Goal: Task Accomplishment & Management: Manage account settings

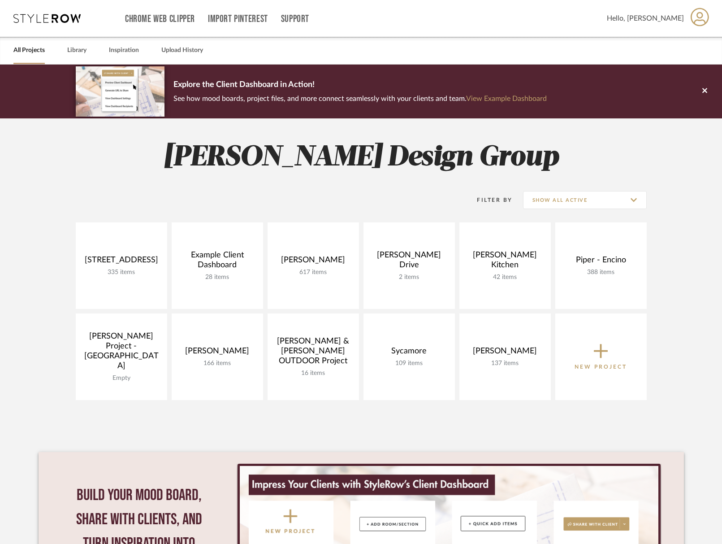
drag, startPoint x: 306, startPoint y: 255, endPoint x: 455, endPoint y: 157, distance: 178.4
click at [0, 0] on link at bounding box center [0, 0] width 0 height 0
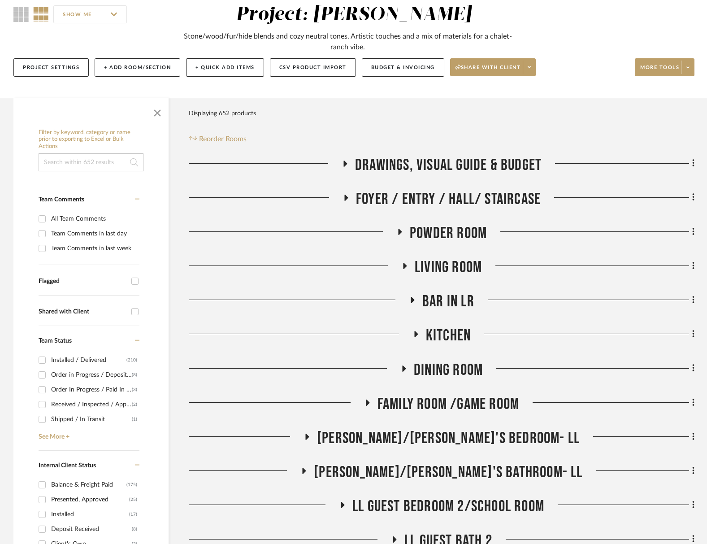
scroll to position [87, 0]
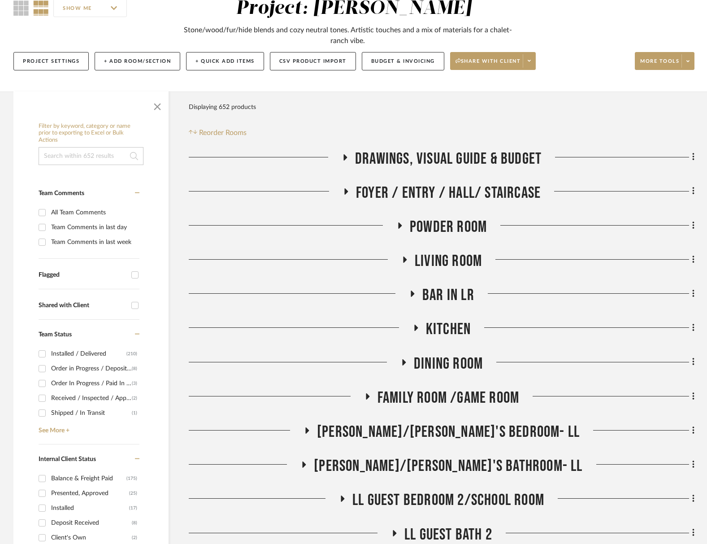
click at [77, 156] on input at bounding box center [91, 156] width 105 height 18
type input "libeco"
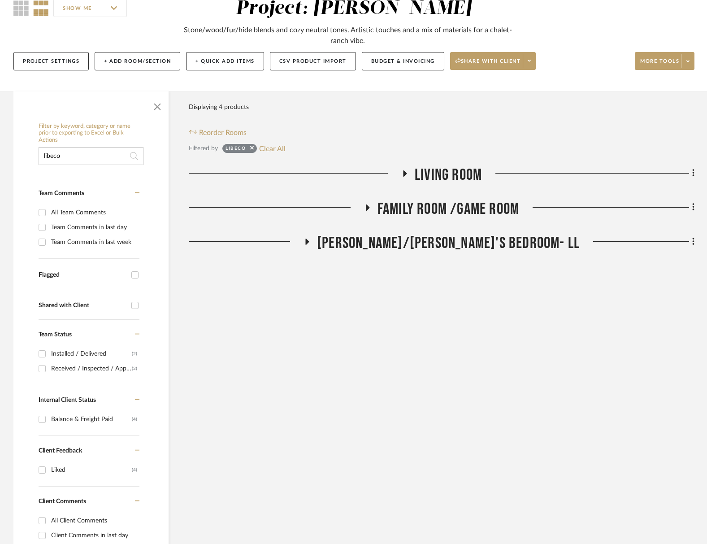
click at [439, 177] on span "Living Room" at bounding box center [448, 174] width 67 height 19
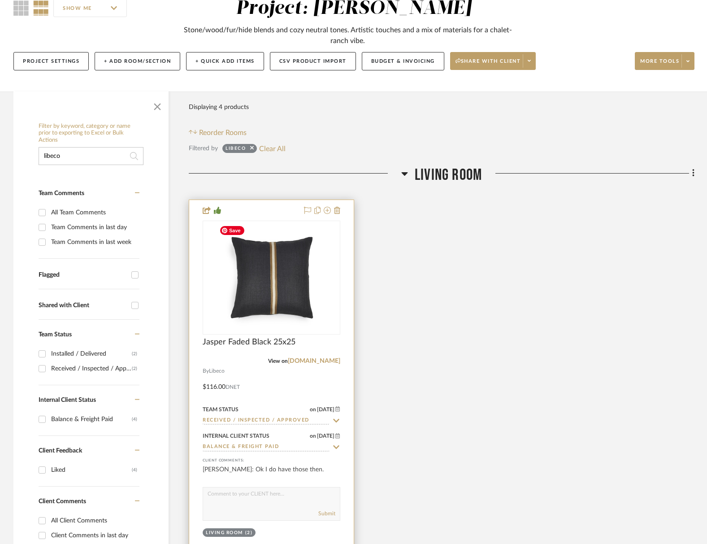
scroll to position [167, 0]
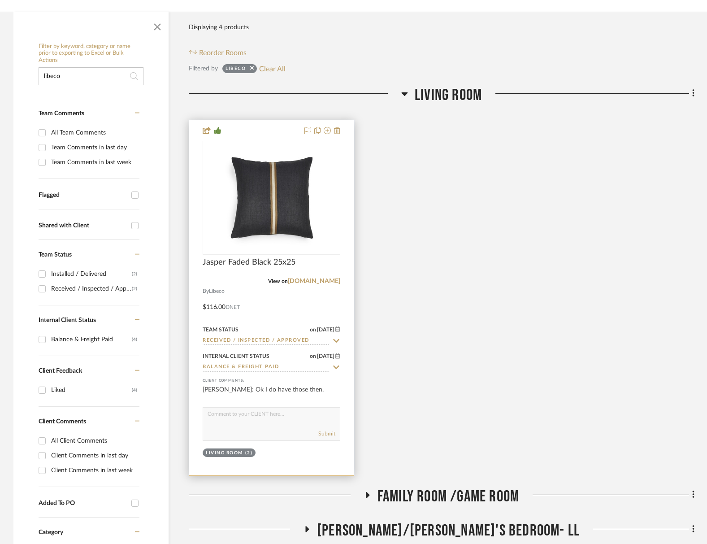
click at [263, 421] on textarea at bounding box center [271, 415] width 137 height 17
type textarea "q"
type textarea "were these delivered with the rug?"
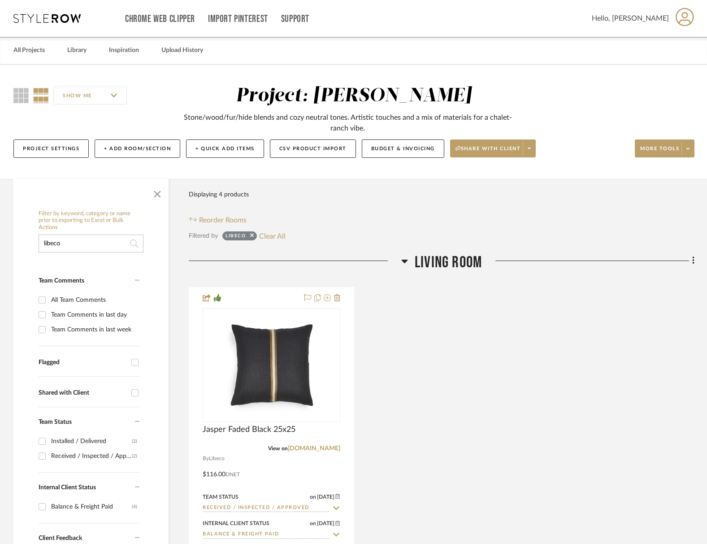
scroll to position [2, 0]
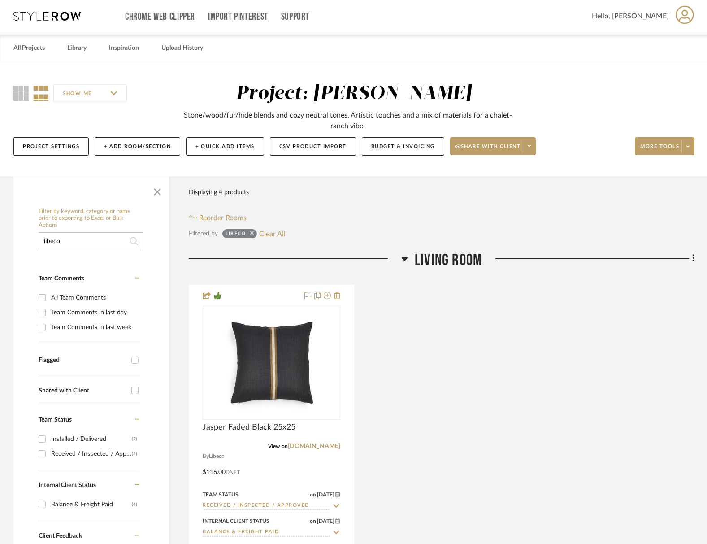
click at [250, 233] on icon at bounding box center [252, 233] width 4 height 6
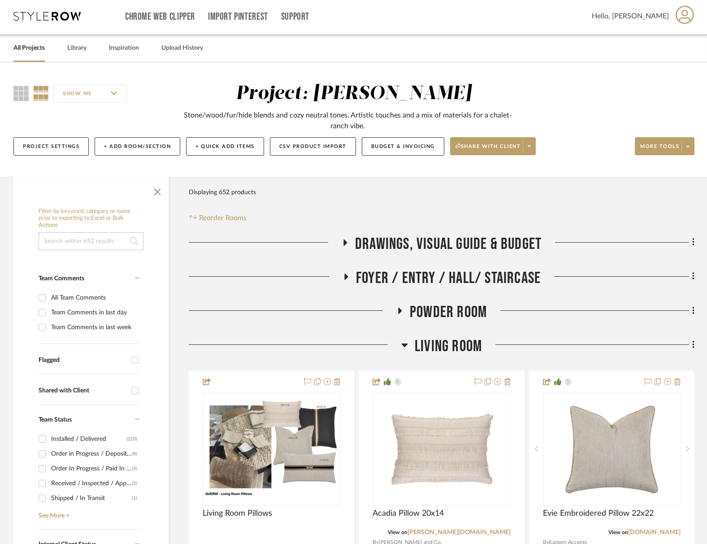
click at [469, 348] on span "Living Room" at bounding box center [448, 346] width 67 height 19
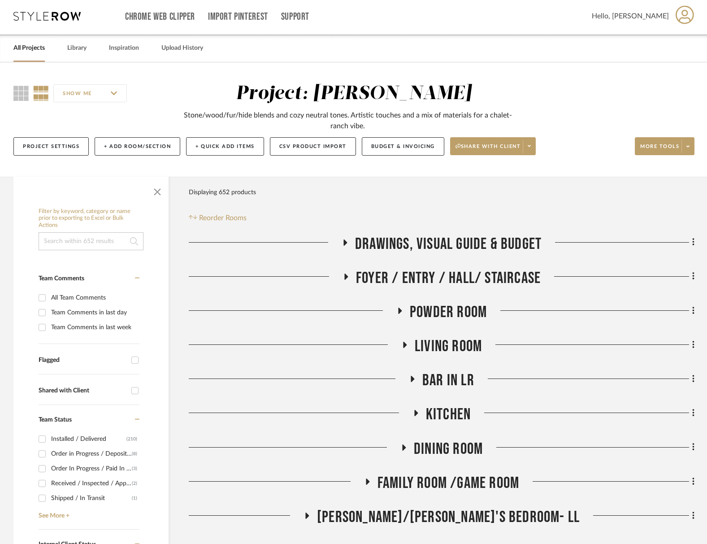
click at [88, 454] on div "Order in Progress / Deposit Paid / Balance due" at bounding box center [91, 453] width 81 height 14
click at [49, 454] on input "Order in Progress / Deposit Paid / Balance due (8)" at bounding box center [42, 453] width 14 height 14
checkbox input "true"
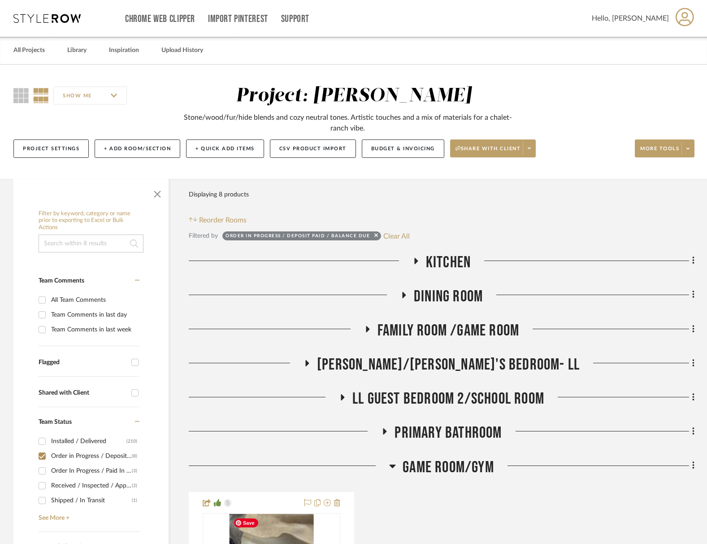
click at [450, 256] on span "Kitchen" at bounding box center [448, 262] width 45 height 19
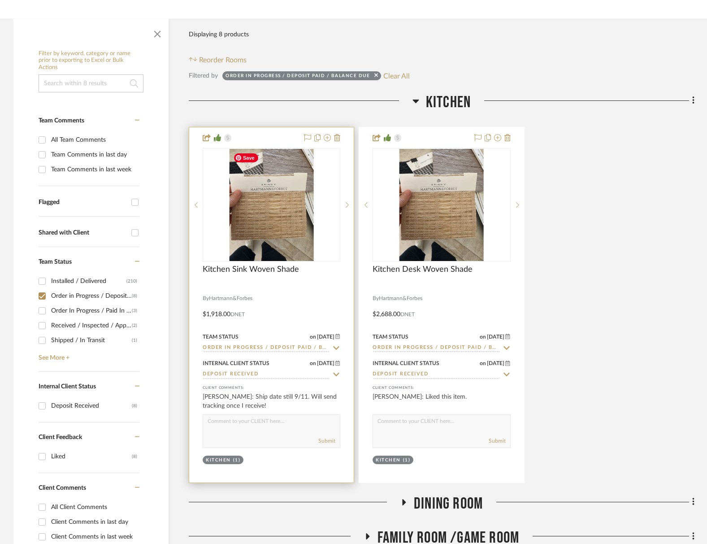
scroll to position [219, 0]
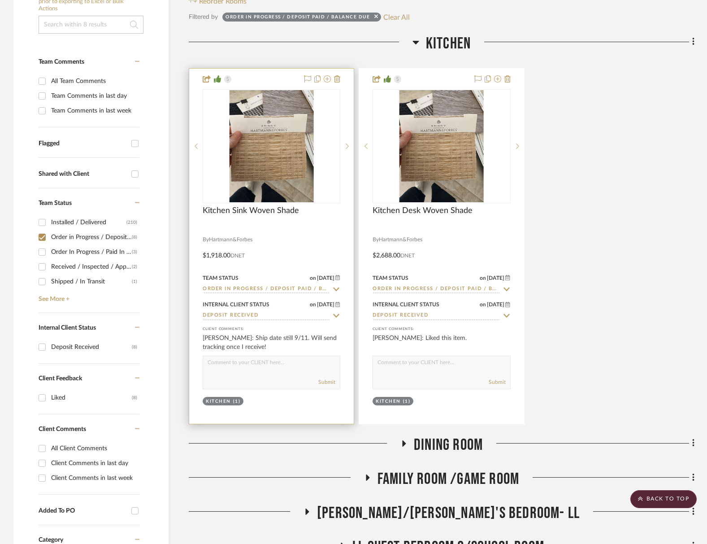
click at [301, 290] on input "Order in Progress / Deposit Paid / Balance due" at bounding box center [266, 289] width 127 height 9
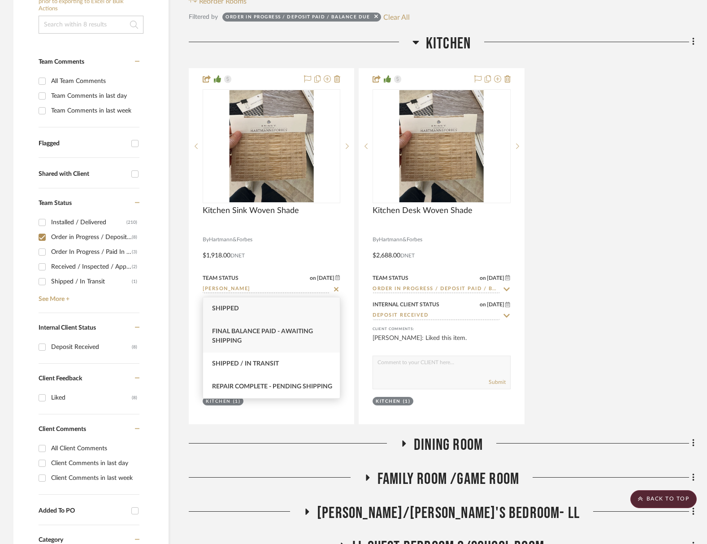
type input "[PERSON_NAME]"
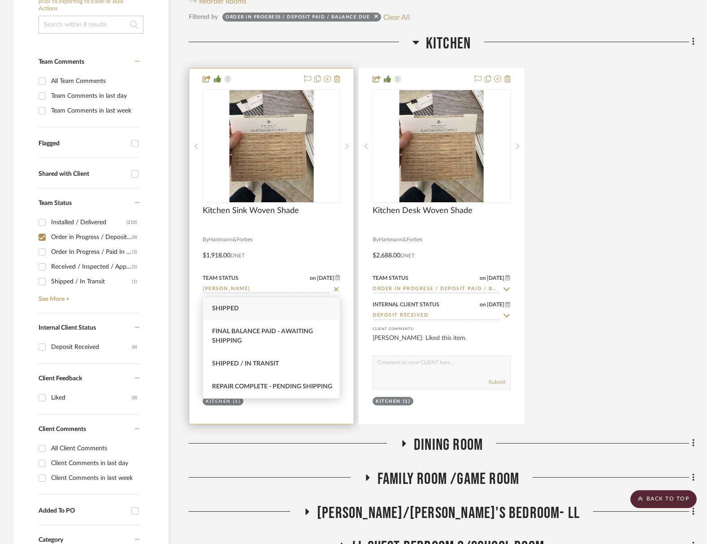
drag, startPoint x: 305, startPoint y: 334, endPoint x: 336, endPoint y: 324, distance: 32.0
click at [305, 334] on span "Final Balance Paid - Awaiting Shipping" at bounding box center [262, 336] width 101 height 16
type input "[DATE]"
type input "Final Balance Paid - Awaiting Shipping"
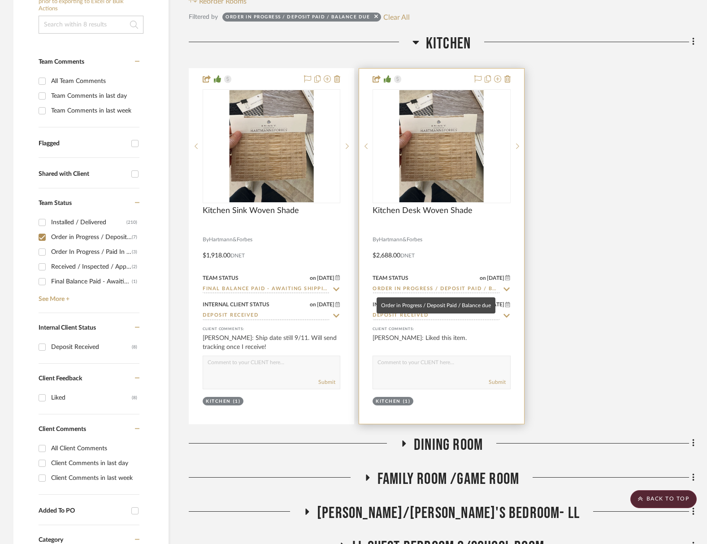
click at [402, 289] on input "Order in Progress / Deposit Paid / Balance due" at bounding box center [435, 289] width 127 height 9
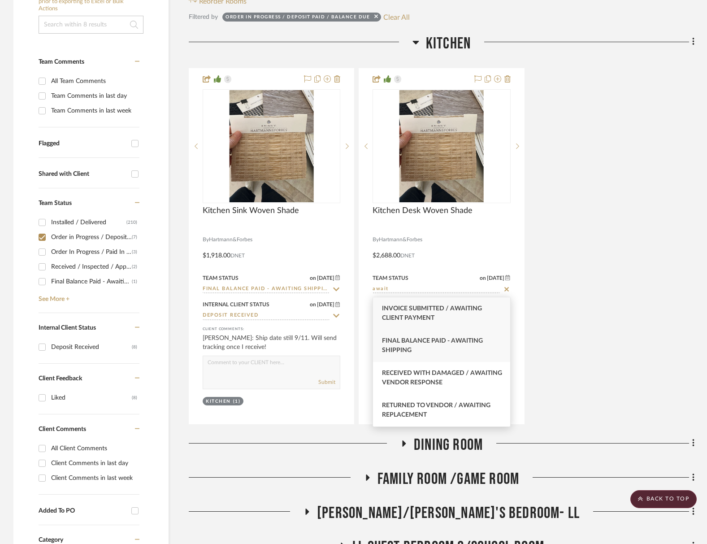
type input "await"
click at [402, 345] on div "Final Balance Paid - Awaiting Shipping" at bounding box center [441, 345] width 137 height 32
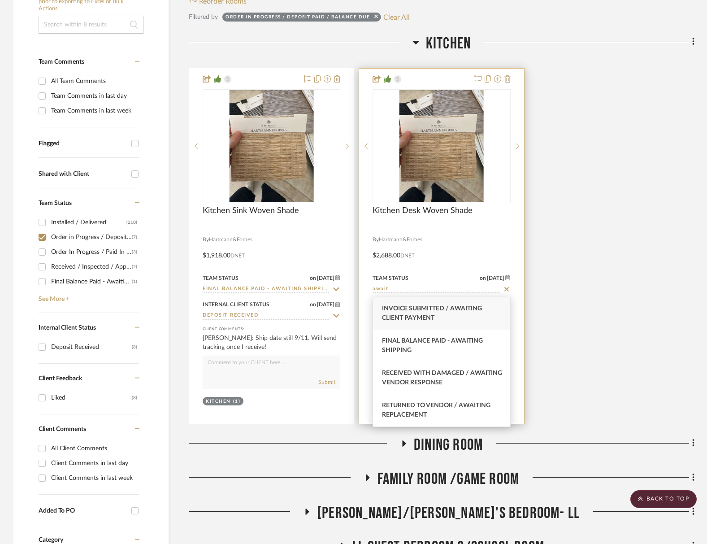
type input "[DATE]"
type input "Final Balance Paid - Awaiting Shipping"
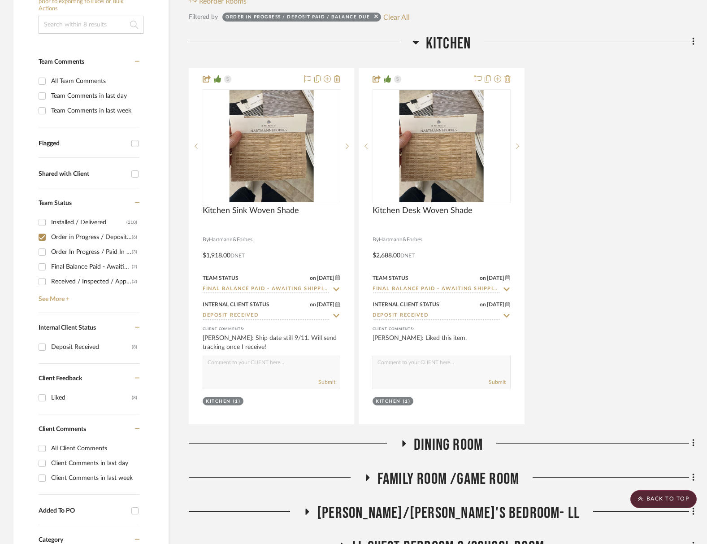
click at [443, 445] on span "Dining Room" at bounding box center [448, 444] width 69 height 19
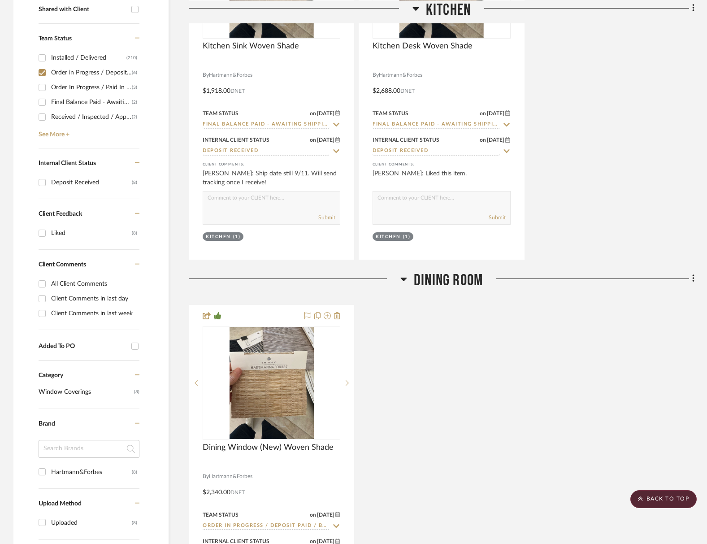
scroll to position [574, 0]
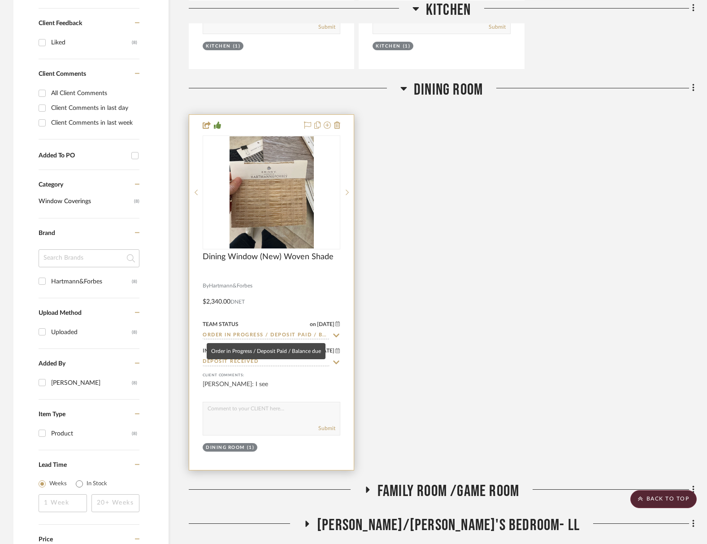
click at [240, 335] on input "Order in Progress / Deposit Paid / Balance due" at bounding box center [266, 335] width 127 height 9
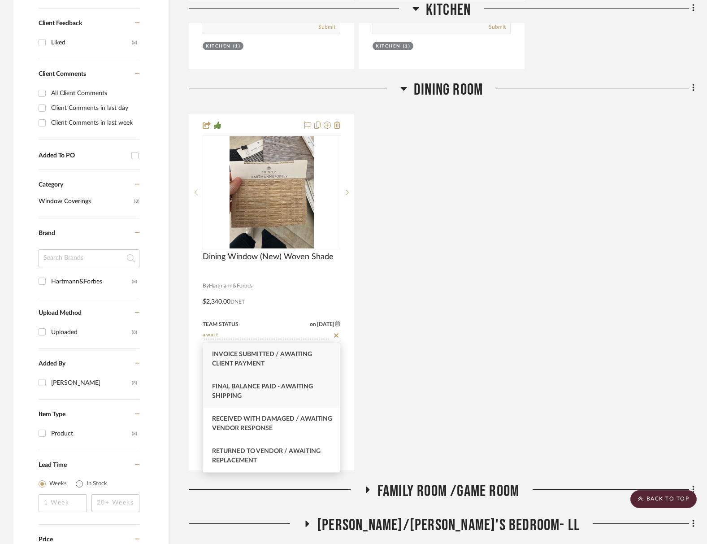
type input "await"
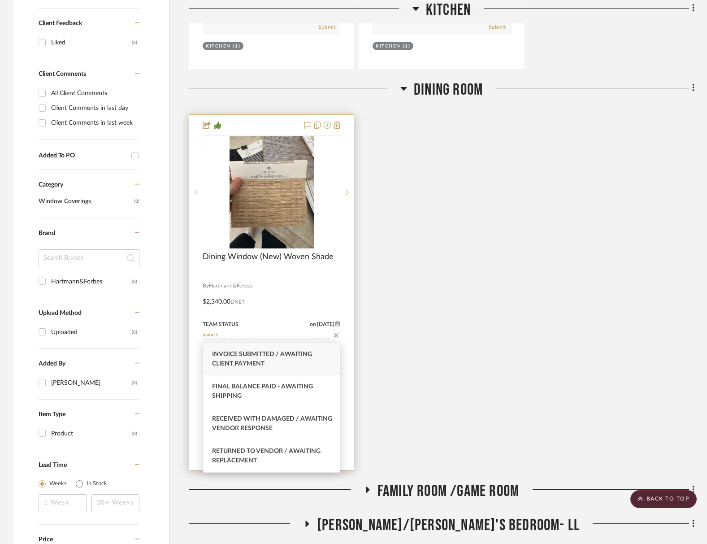
click at [239, 394] on span "Final Balance Paid - Awaiting Shipping" at bounding box center [262, 391] width 101 height 16
type input "[DATE]"
type input "Final Balance Paid - Awaiting Shipping"
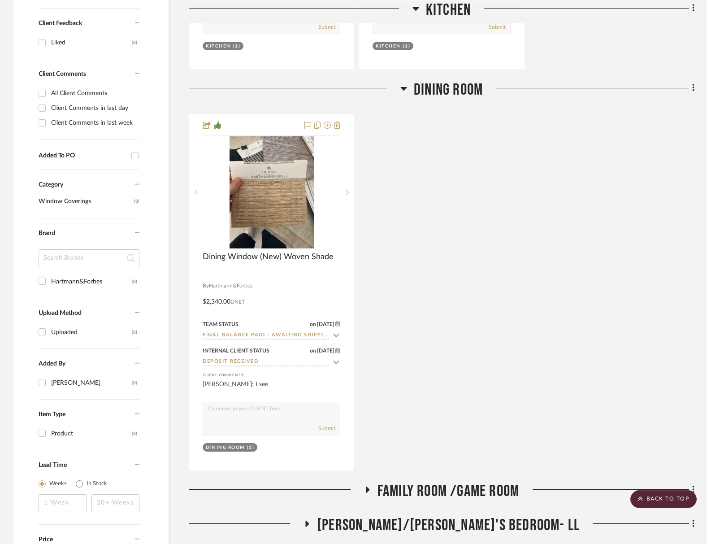
click at [476, 488] on span "Family Room /Game Room" at bounding box center [448, 490] width 142 height 19
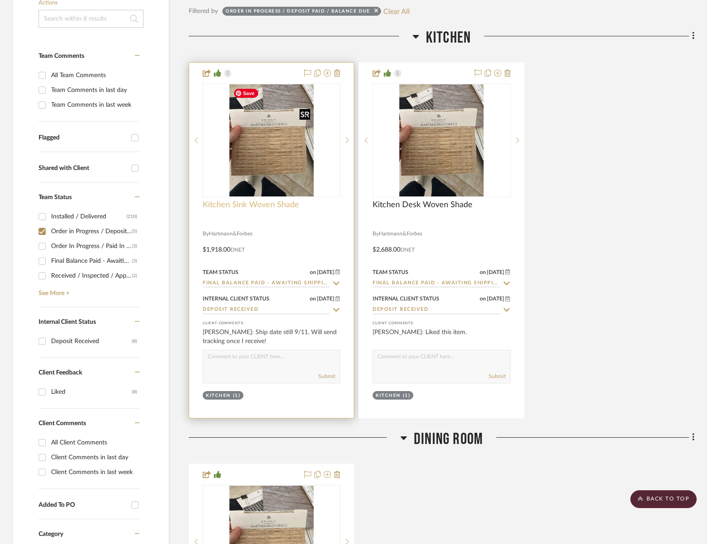
scroll to position [205, 0]
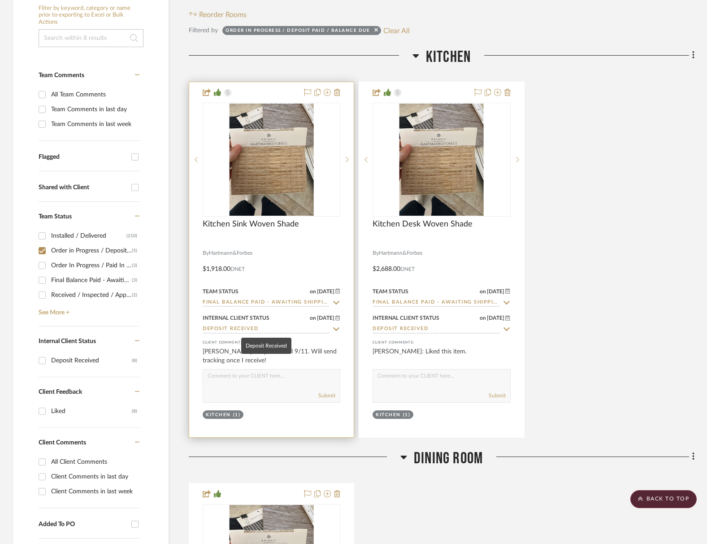
click at [260, 329] on input "Deposit Received" at bounding box center [266, 329] width 127 height 9
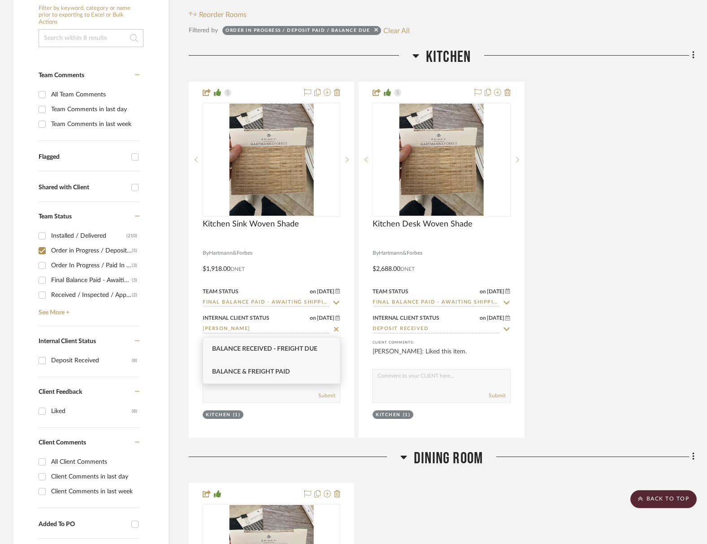
type input "[PERSON_NAME]"
click at [270, 370] on span "Balance & Freight Paid" at bounding box center [251, 371] width 78 height 6
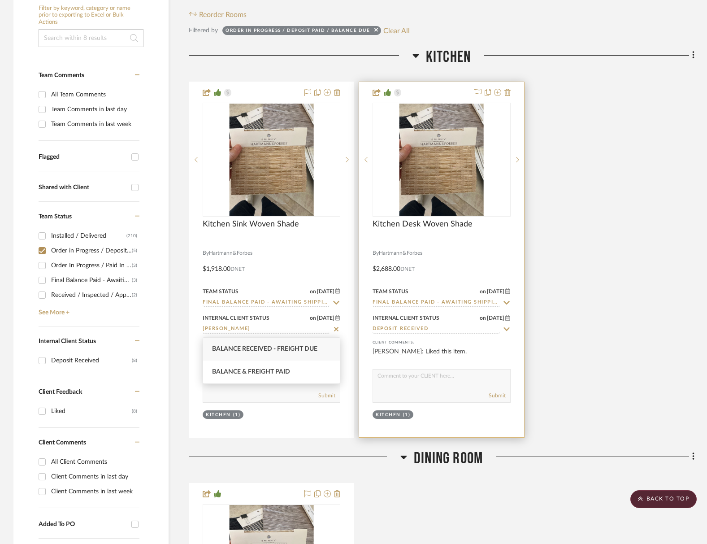
type input "[DATE]"
type input "Balance & Freight Paid"
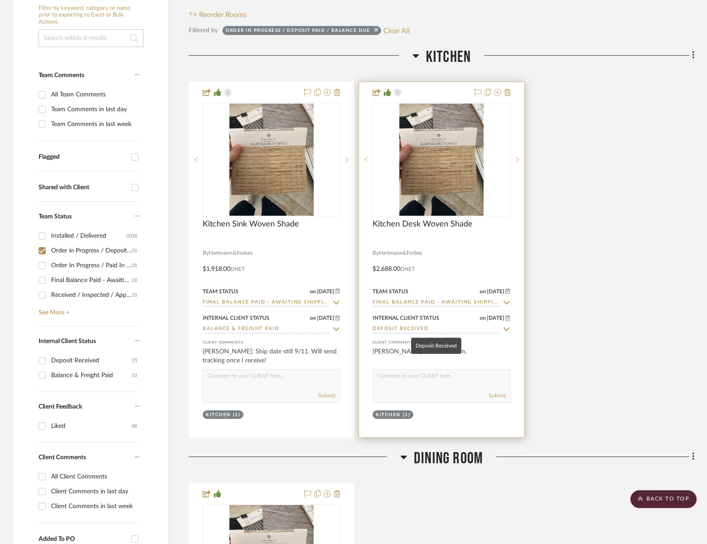
click at [386, 329] on input "Deposit Received" at bounding box center [435, 329] width 127 height 9
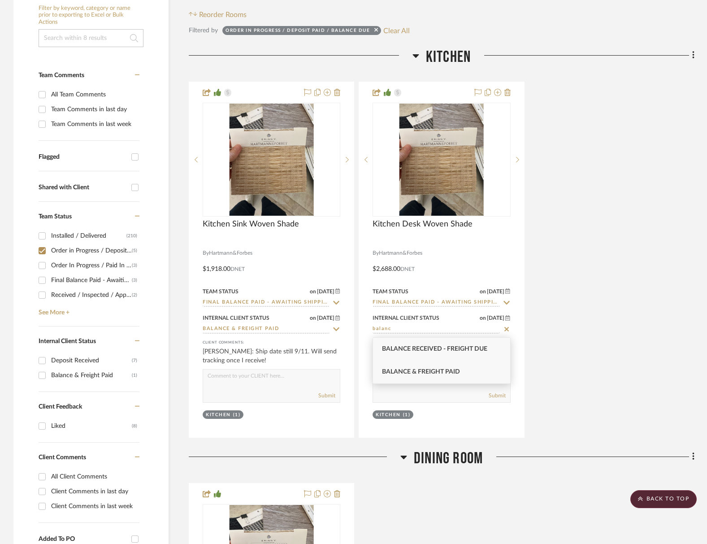
type input "balanc"
click at [406, 369] on span "Balance & Freight Paid" at bounding box center [421, 371] width 78 height 6
type input "[DATE]"
type input "Balance & Freight Paid"
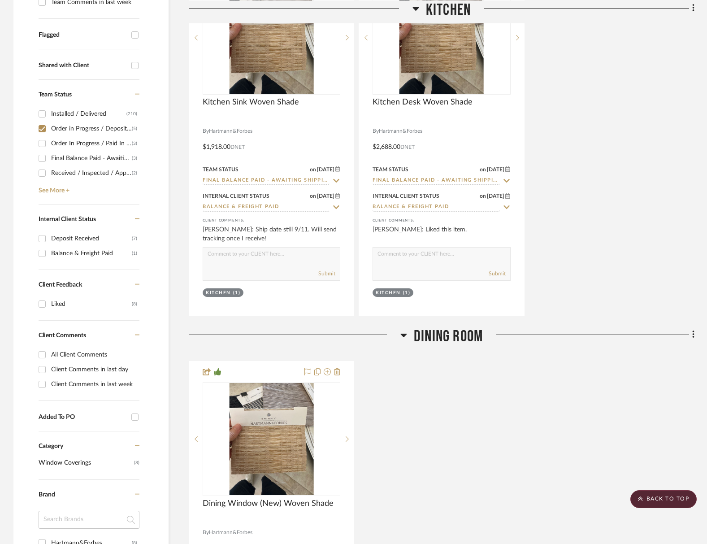
scroll to position [505, 0]
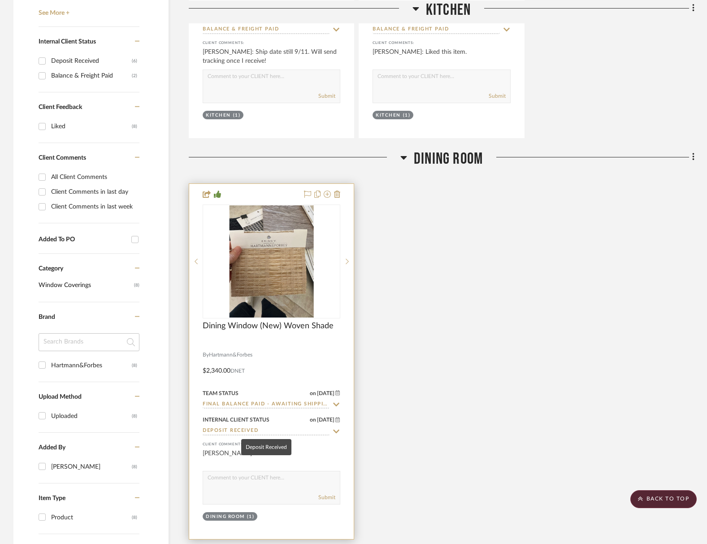
click at [244, 431] on input "Deposit Received" at bounding box center [266, 431] width 127 height 9
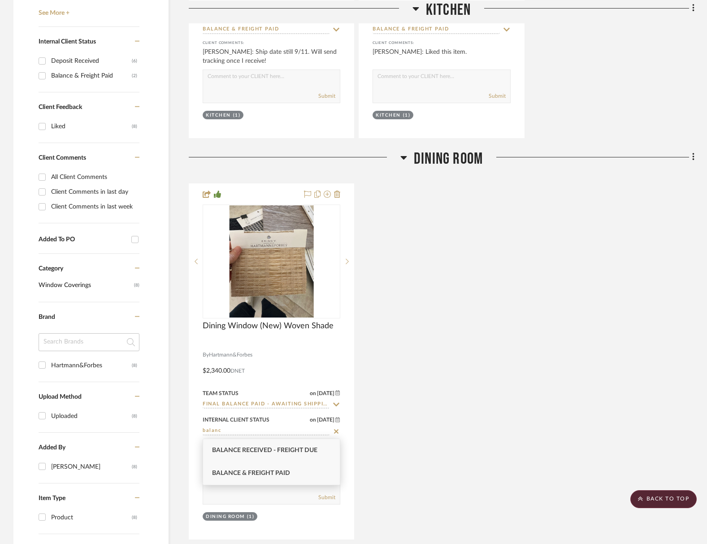
type input "balanc"
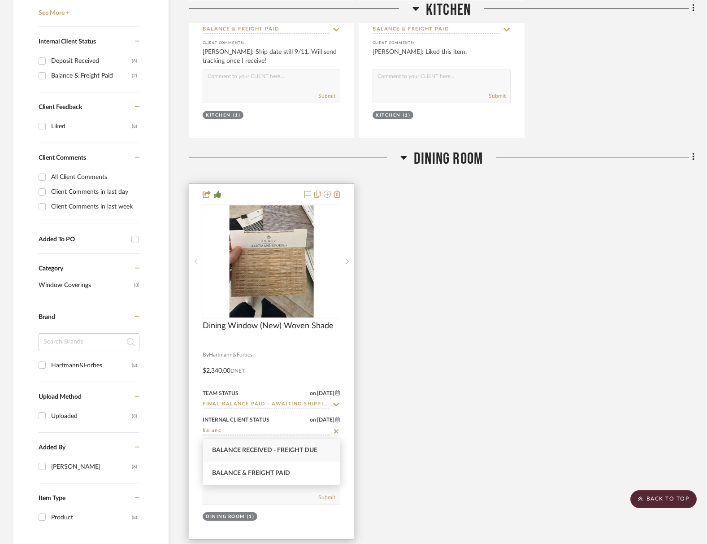
click at [246, 470] on span "Balance & Freight Paid" at bounding box center [251, 473] width 78 height 6
type input "[DATE]"
type input "Balance & Freight Paid"
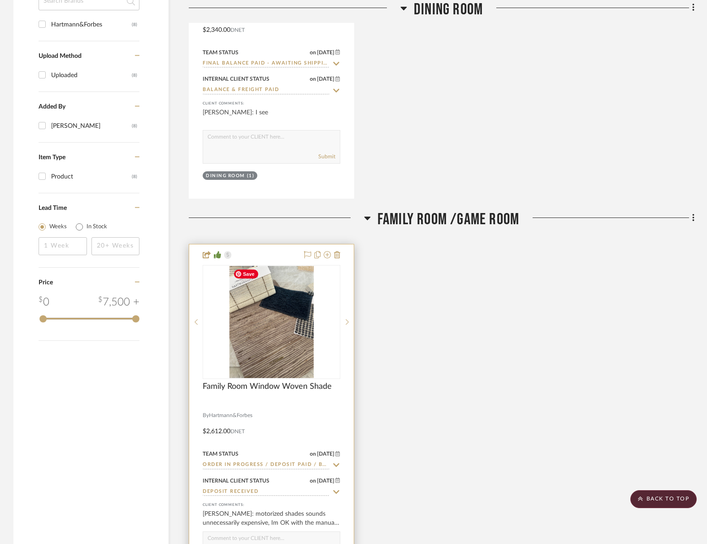
scroll to position [934, 0]
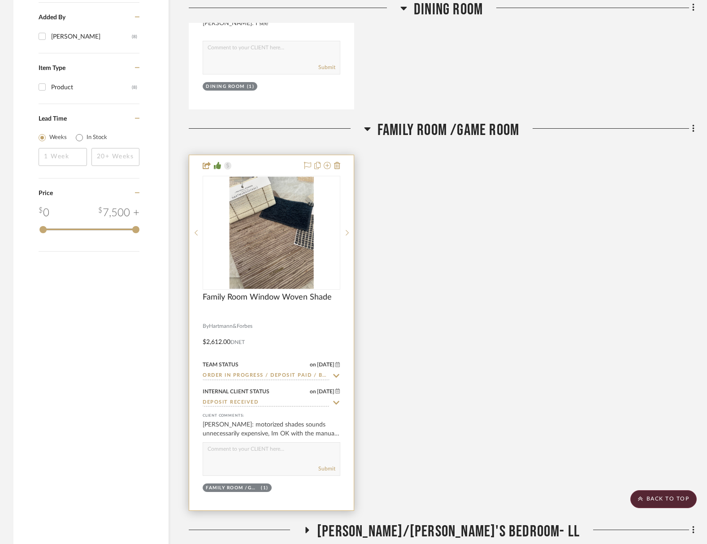
click at [264, 375] on input "Order in Progress / Deposit Paid / Balance due" at bounding box center [266, 376] width 127 height 9
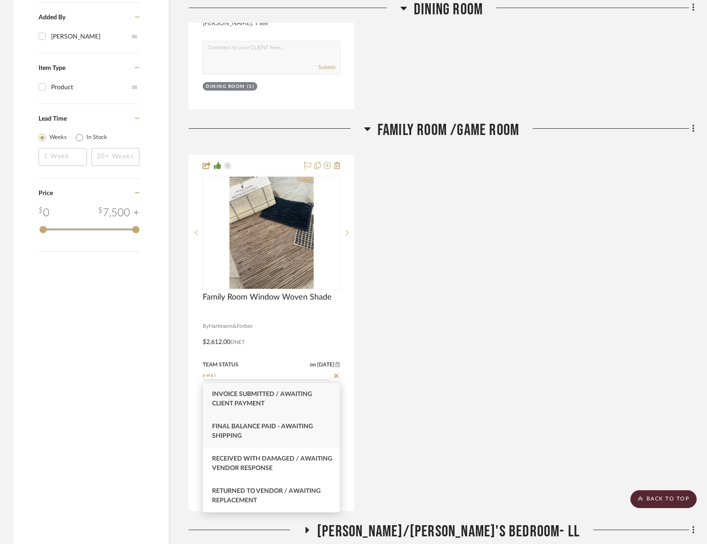
type input "awai"
click at [252, 432] on div "Final Balance Paid - Awaiting Shipping" at bounding box center [271, 431] width 137 height 32
type input "[DATE]"
type input "Final Balance Paid - Awaiting Shipping"
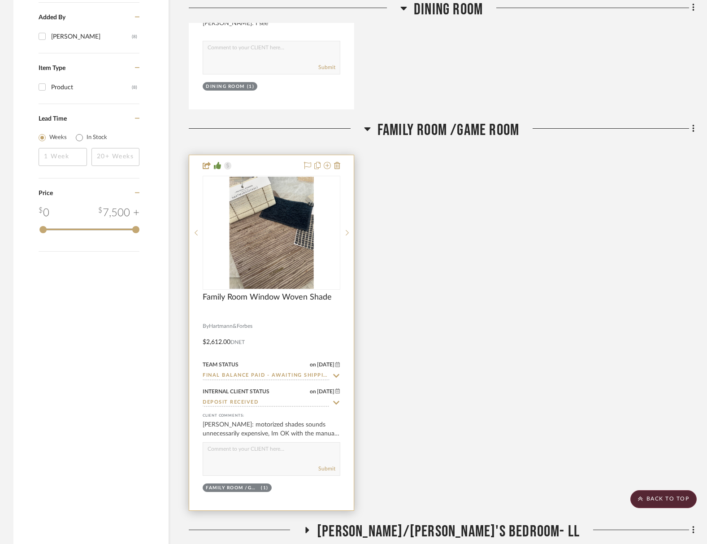
click at [240, 401] on input "Deposit Received" at bounding box center [266, 402] width 127 height 9
click at [240, 401] on input "bnalan" at bounding box center [266, 402] width 127 height 9
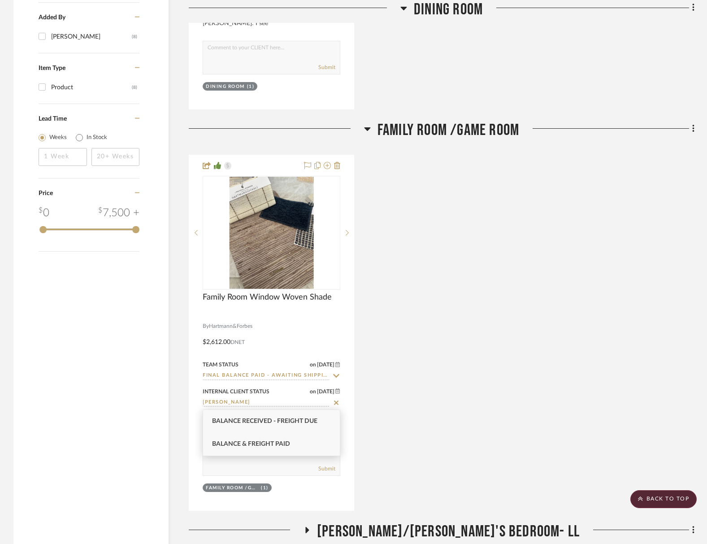
type input "[PERSON_NAME]"
click at [239, 445] on span "Balance & Freight Paid" at bounding box center [251, 444] width 78 height 6
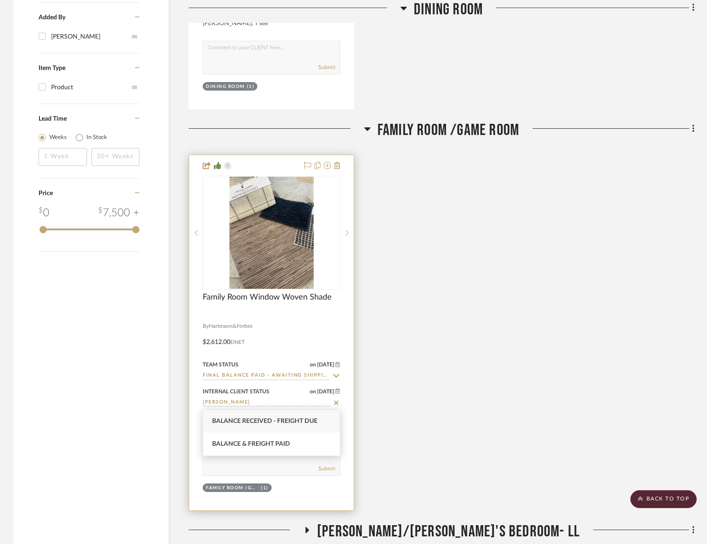
type input "[DATE]"
type input "Balance & Freight Paid"
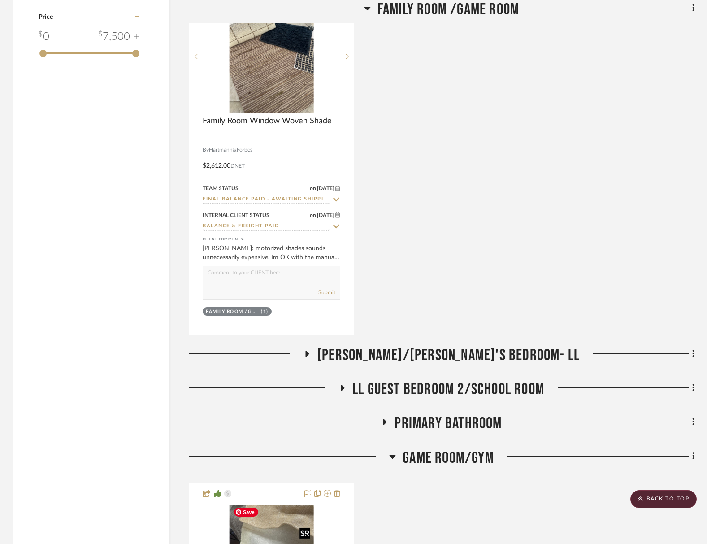
scroll to position [1180, 0]
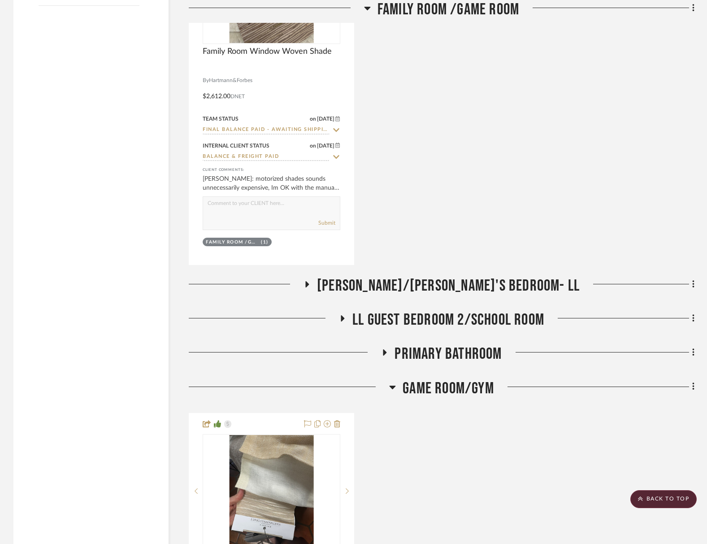
drag, startPoint x: 402, startPoint y: 282, endPoint x: 390, endPoint y: 294, distance: 17.4
click at [402, 282] on span "[PERSON_NAME]/[PERSON_NAME]'s Bedroom- LL" at bounding box center [448, 285] width 263 height 19
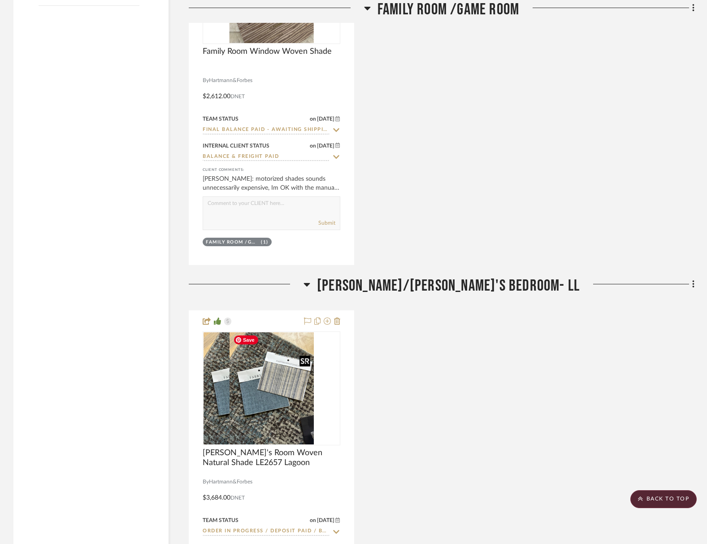
scroll to position [1271, 0]
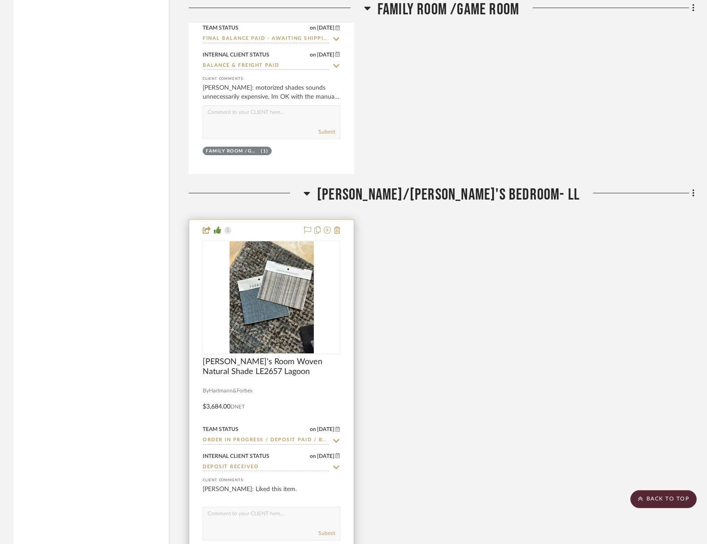
click at [254, 437] on input "Order in Progress / Deposit Paid / Balance due" at bounding box center [266, 440] width 127 height 9
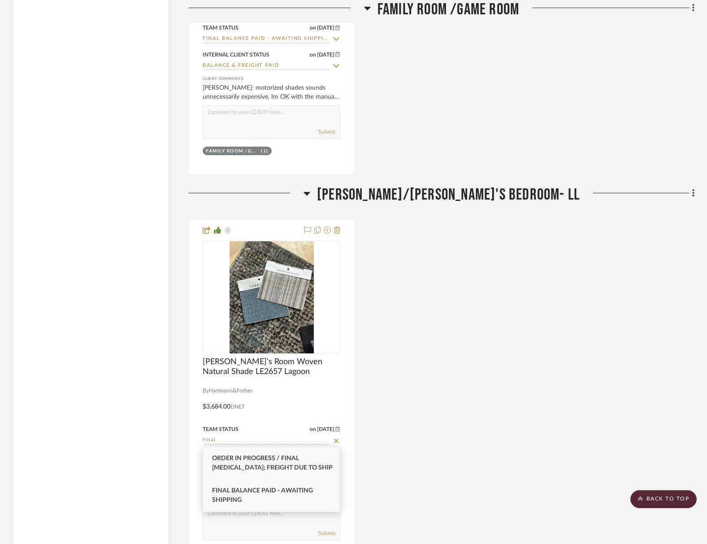
type input "final"
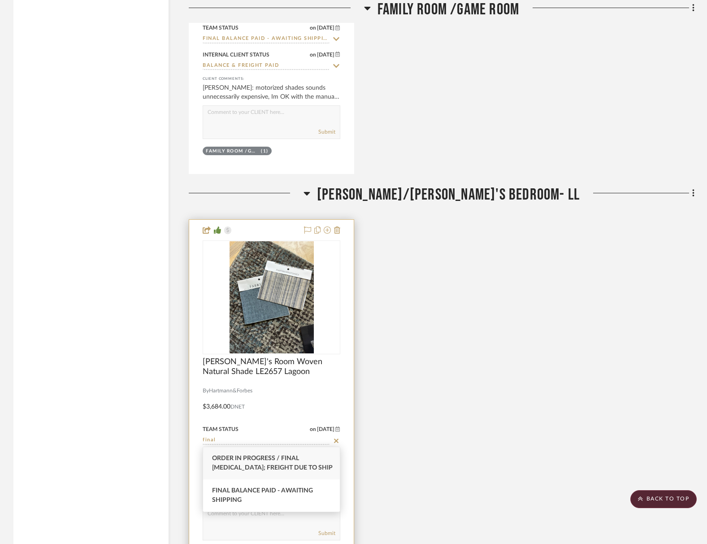
click at [250, 488] on span "Final Balance Paid - Awaiting Shipping" at bounding box center [262, 495] width 101 height 16
type input "[DATE]"
type input "Final Balance Paid - Awaiting Shipping"
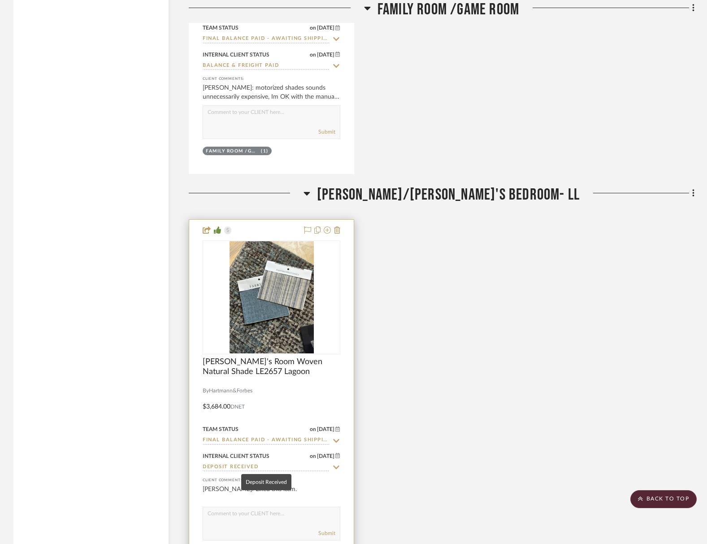
click at [239, 464] on input "Deposit Received" at bounding box center [266, 467] width 127 height 9
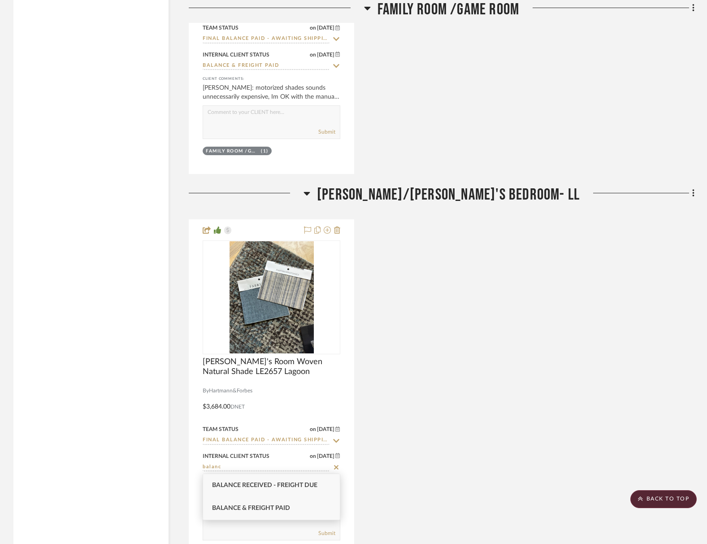
type input "balanc"
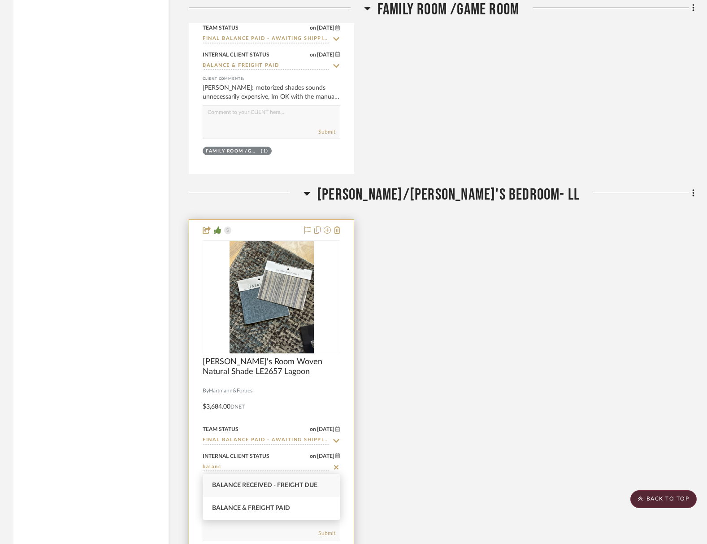
drag, startPoint x: 241, startPoint y: 505, endPoint x: 253, endPoint y: 498, distance: 13.8
click at [241, 505] on span "Balance & Freight Paid" at bounding box center [251, 508] width 78 height 6
type input "[DATE]"
type input "Balance & Freight Paid"
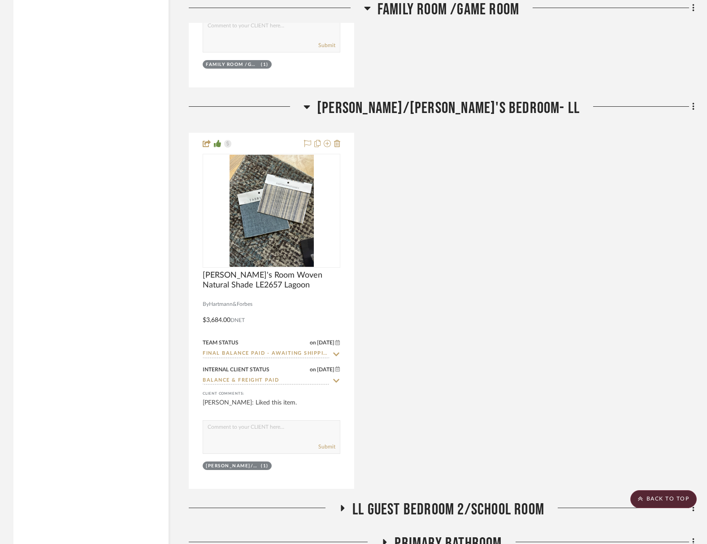
scroll to position [1529, 0]
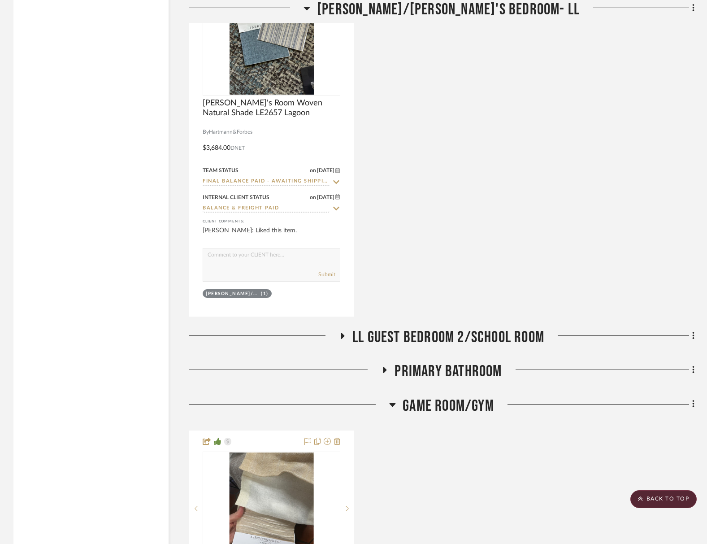
click at [444, 335] on span "LL Guest Bedroom 2/School Room" at bounding box center [448, 337] width 192 height 19
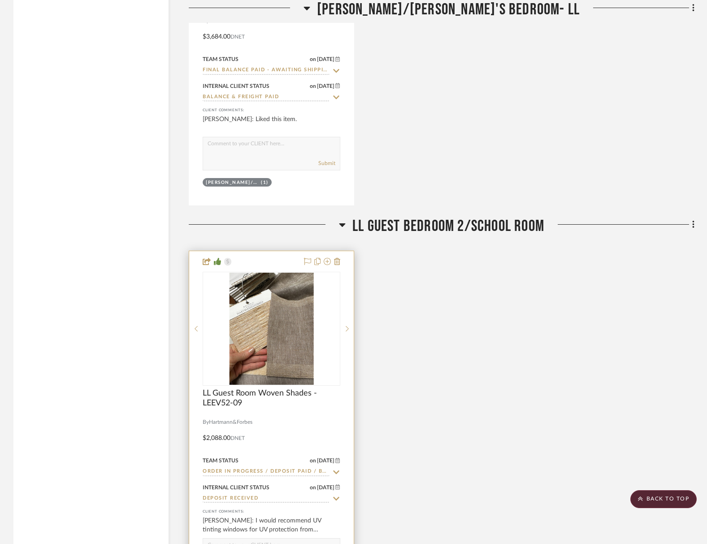
scroll to position [1797, 0]
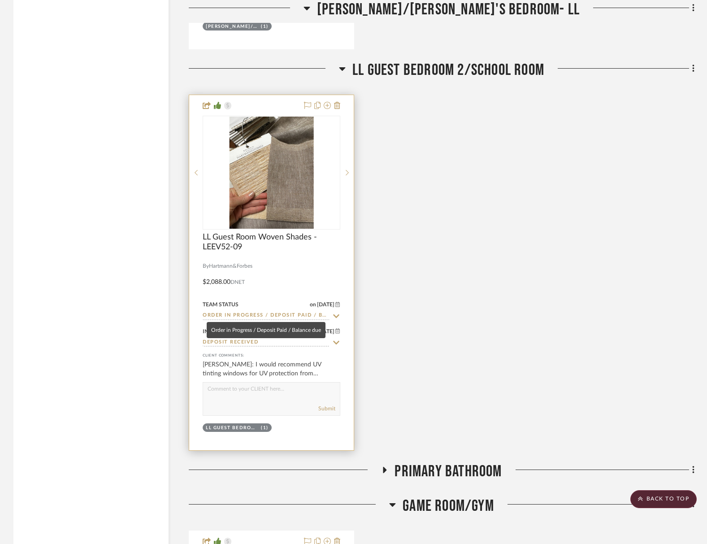
click at [268, 314] on input "Order in Progress / Deposit Paid / Balance due" at bounding box center [266, 315] width 127 height 9
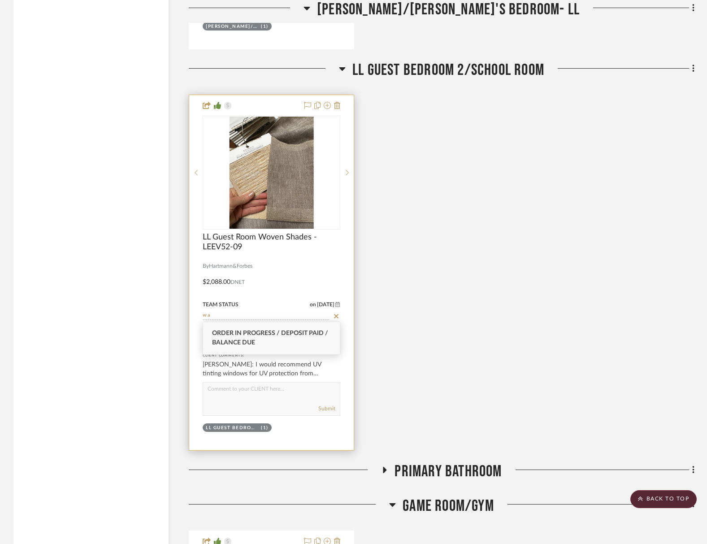
type input "w"
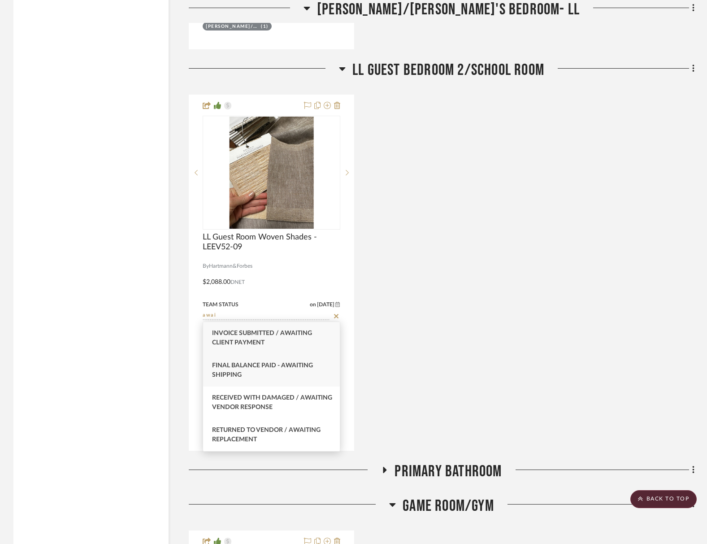
type input "awai"
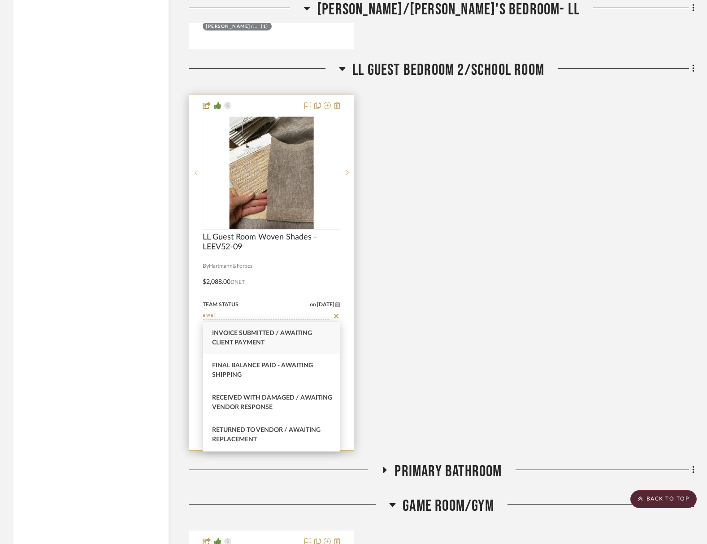
drag, startPoint x: 241, startPoint y: 371, endPoint x: 233, endPoint y: 367, distance: 9.0
click at [241, 371] on div "Final Balance Paid - Awaiting Shipping" at bounding box center [271, 370] width 137 height 32
type input "[DATE]"
type input "Final Balance Paid - Awaiting Shipping"
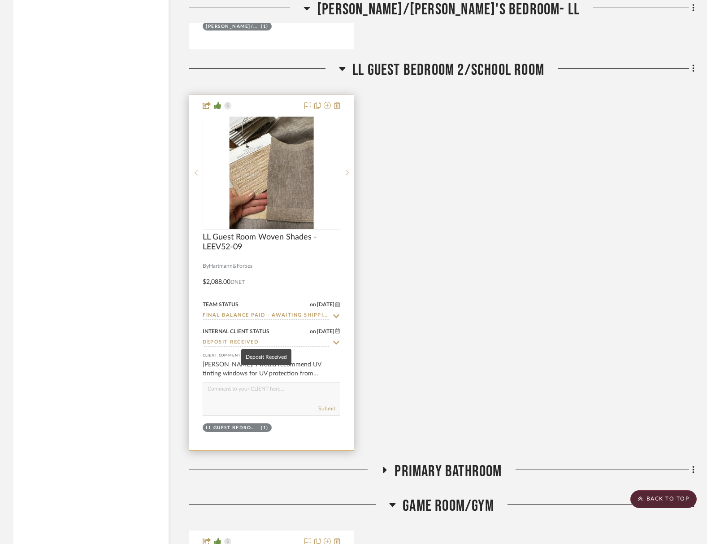
click at [228, 339] on input "Deposit Received" at bounding box center [266, 342] width 127 height 9
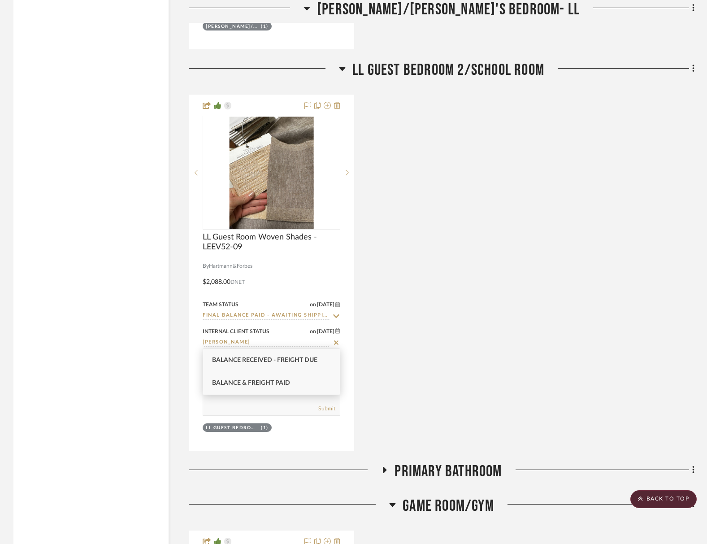
type input "[PERSON_NAME]"
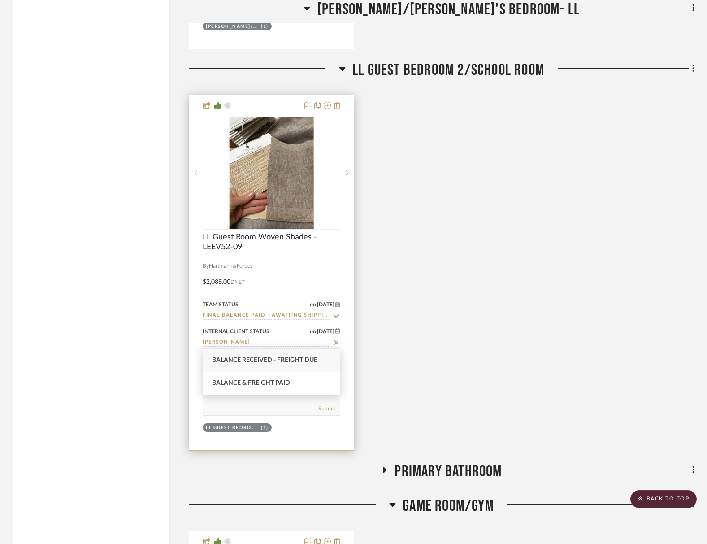
drag, startPoint x: 236, startPoint y: 384, endPoint x: 240, endPoint y: 384, distance: 4.5
click at [236, 384] on span "Balance & Freight Paid" at bounding box center [251, 383] width 78 height 6
type input "[DATE]"
type input "Balance & Freight Paid"
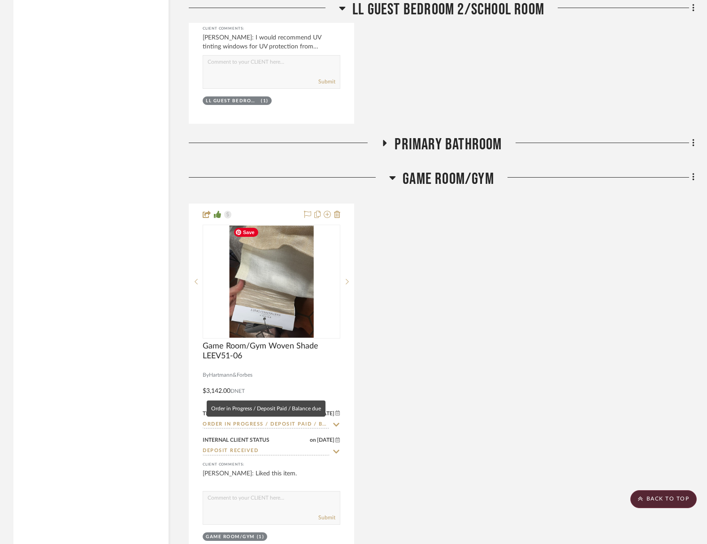
scroll to position [2153, 0]
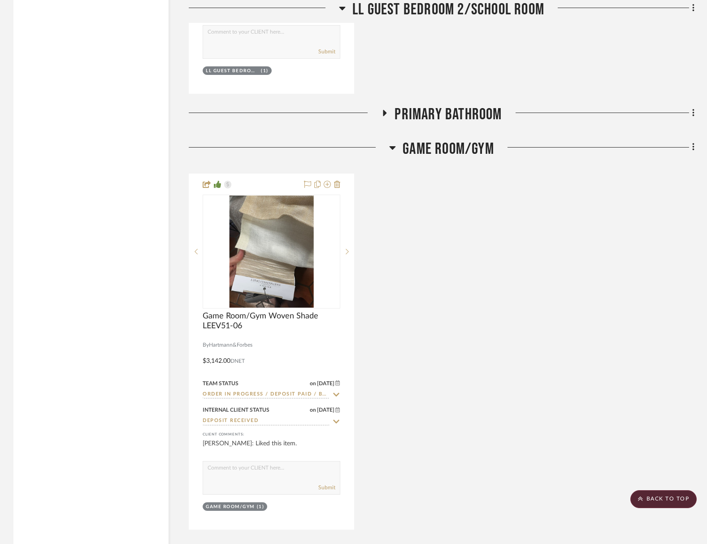
click at [462, 105] on span "Primary Bathroom" at bounding box center [447, 114] width 107 height 19
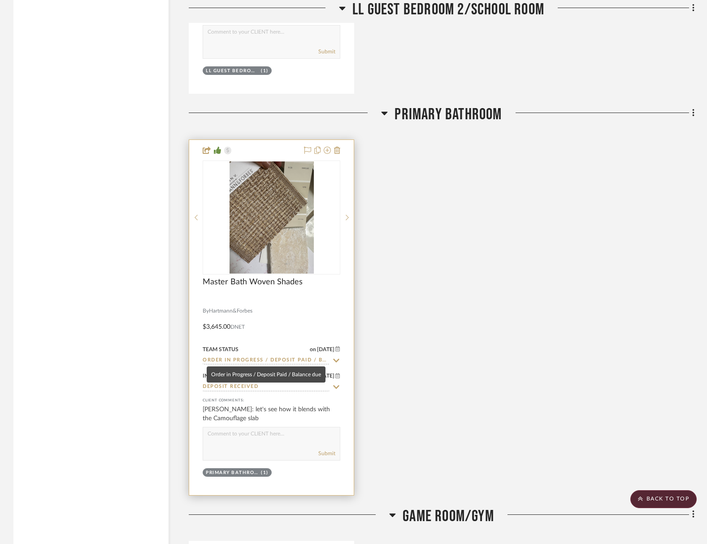
click at [275, 358] on input "Order in Progress / Deposit Paid / Balance due" at bounding box center [266, 360] width 127 height 9
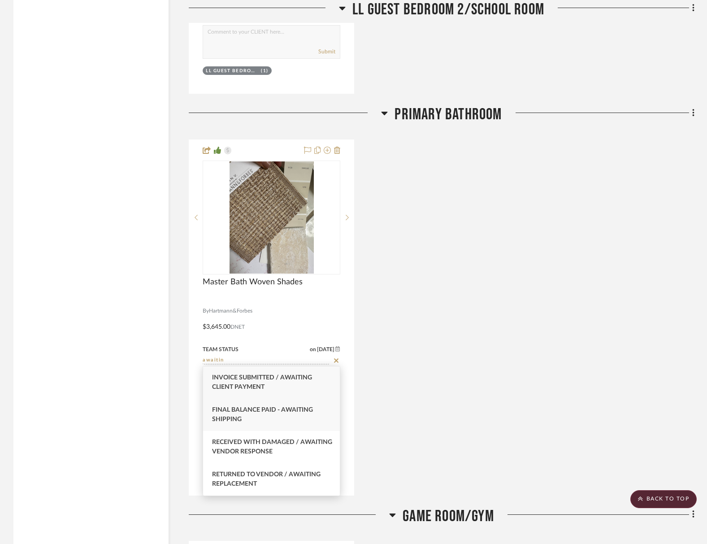
type input "awaitin"
click at [230, 414] on div "Final Balance Paid - Awaiting Shipping" at bounding box center [271, 414] width 137 height 32
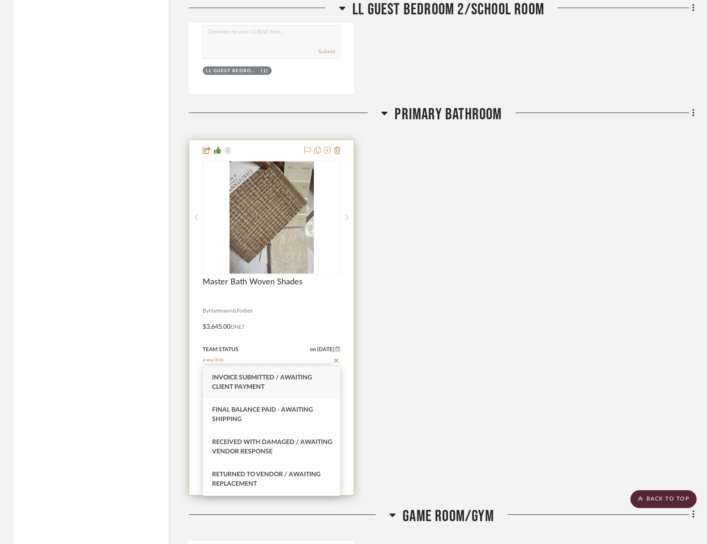
type input "[DATE]"
type input "Final Balance Paid - Awaiting Shipping"
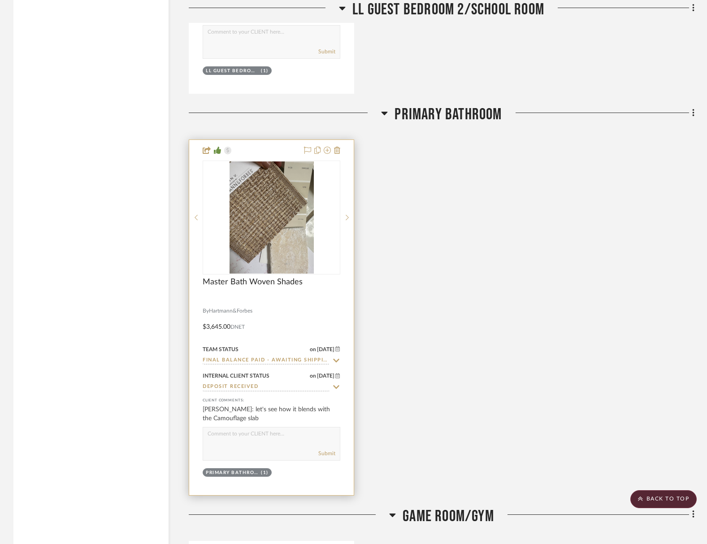
click at [236, 383] on input "Deposit Received" at bounding box center [266, 387] width 127 height 9
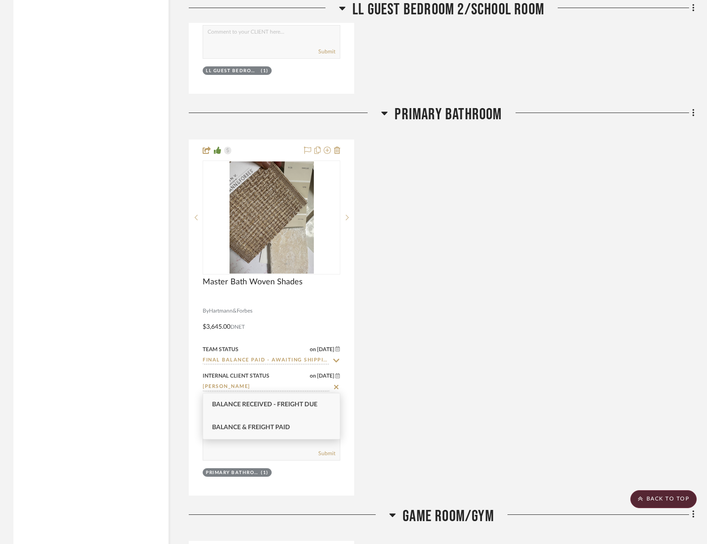
type input "[PERSON_NAME]"
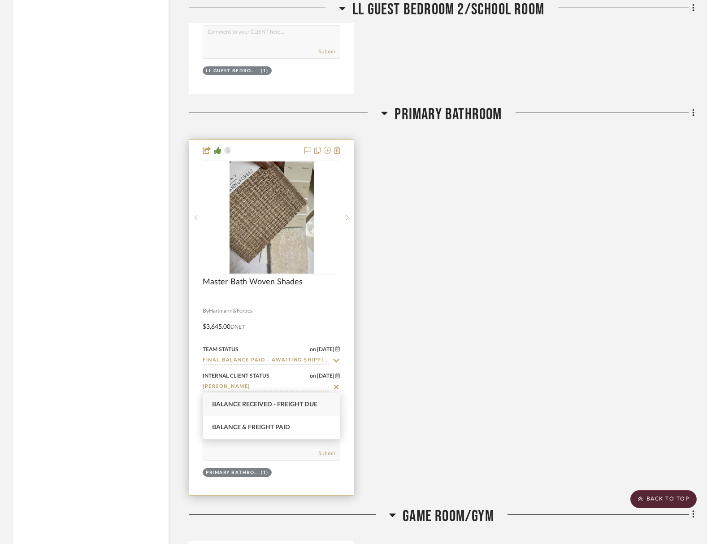
click at [239, 428] on span "Balance & Freight Paid" at bounding box center [251, 427] width 78 height 6
type input "[DATE]"
type input "Balance & Freight Paid"
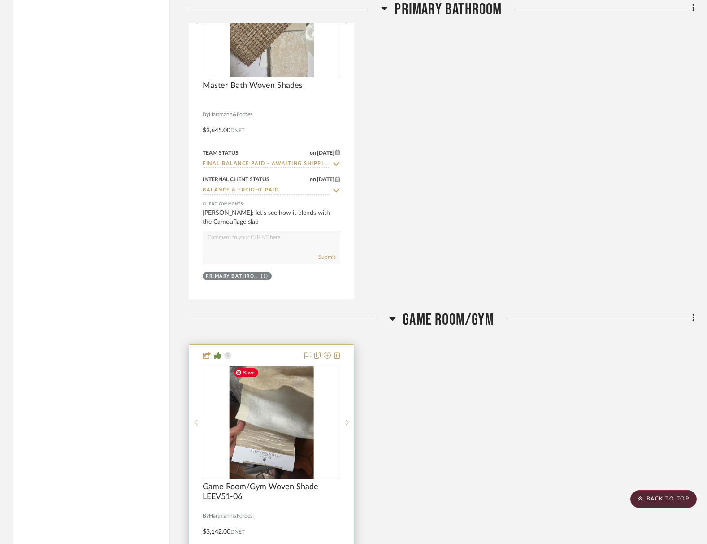
scroll to position [2559, 0]
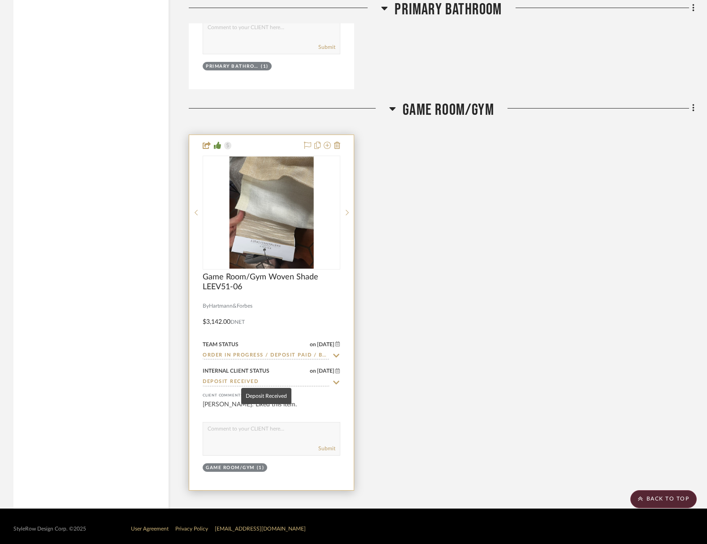
click at [241, 381] on input "Deposit Received" at bounding box center [266, 382] width 127 height 9
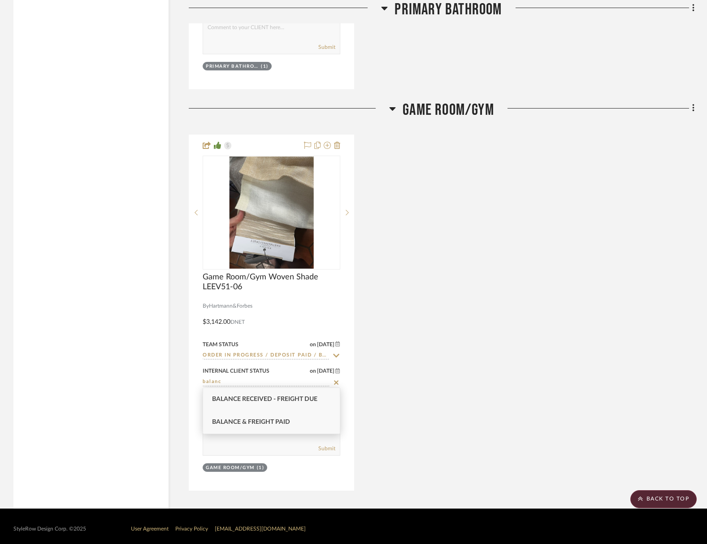
type input "balanc"
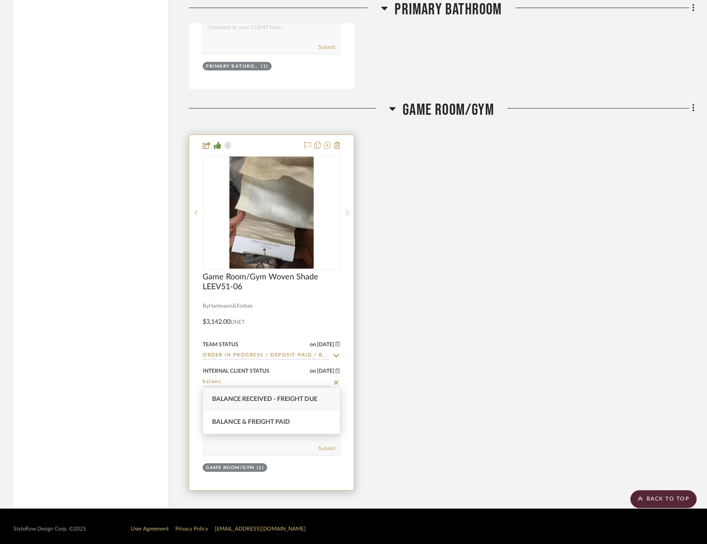
drag, startPoint x: 248, startPoint y: 423, endPoint x: 246, endPoint y: 407, distance: 15.7
click at [248, 423] on span "Balance & Freight Paid" at bounding box center [251, 422] width 78 height 6
type input "[DATE]"
type input "Balance & Freight Paid"
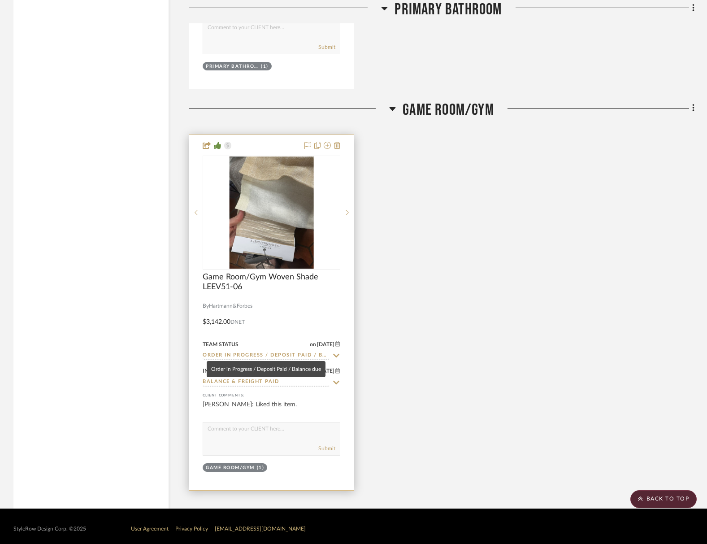
click at [235, 356] on input "Order in Progress / Deposit Paid / Balance due" at bounding box center [266, 355] width 127 height 9
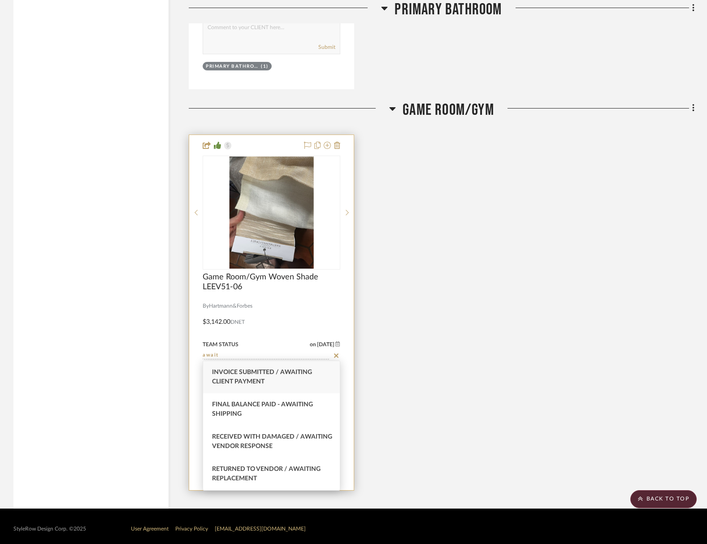
type input "await"
click at [259, 405] on span "Final Balance Paid - Awaiting Shipping" at bounding box center [262, 409] width 101 height 16
type input "[DATE]"
type input "Final Balance Paid - Awaiting Shipping"
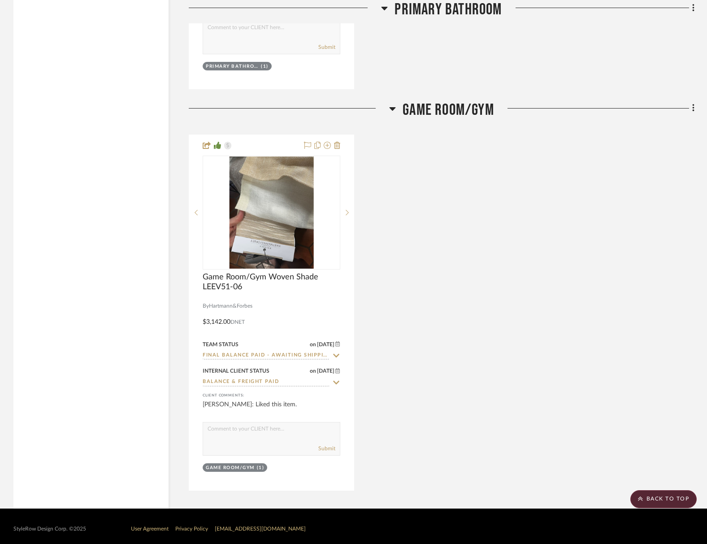
click at [446, 373] on div "Game Room/Gym Woven Shade LEEV51-06 By [PERSON_NAME] LEEV51-06 Whitecaps - Tide…" at bounding box center [441, 312] width 505 height 356
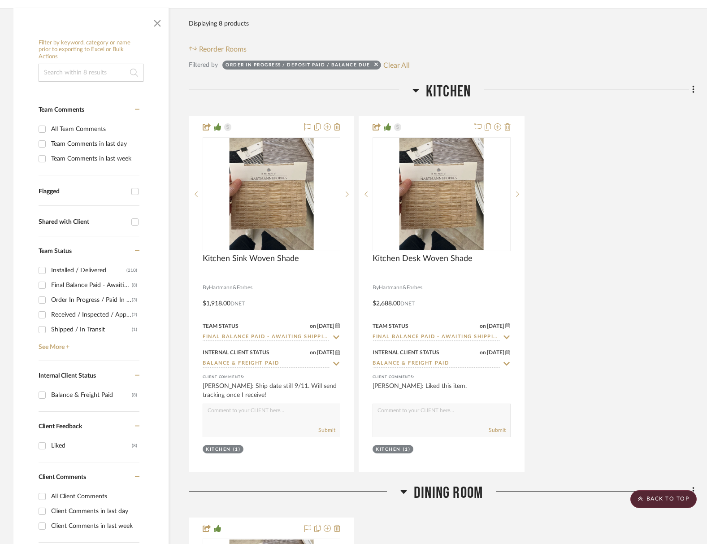
scroll to position [172, 0]
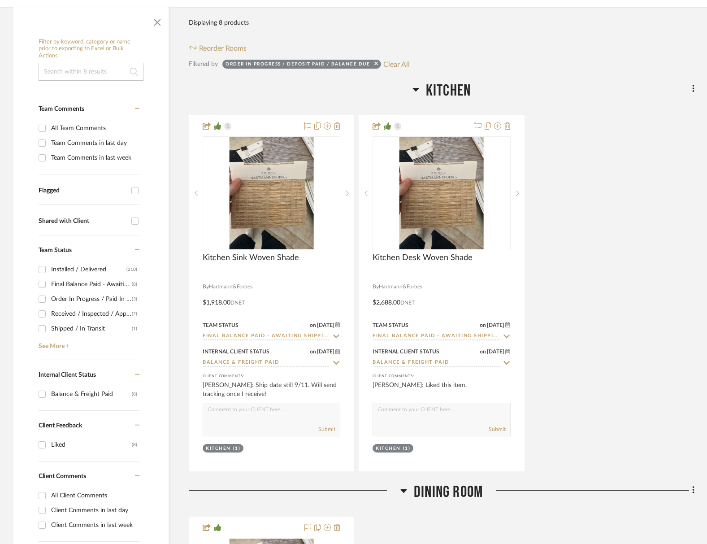
click at [78, 298] on div "Order In Progress / Paid In Full w/ Freight, No Balance due" at bounding box center [91, 299] width 81 height 14
click at [49, 298] on input "Order In Progress / Paid In Full w/ Freight, No Balance due (3)" at bounding box center [42, 299] width 14 height 14
checkbox input "true"
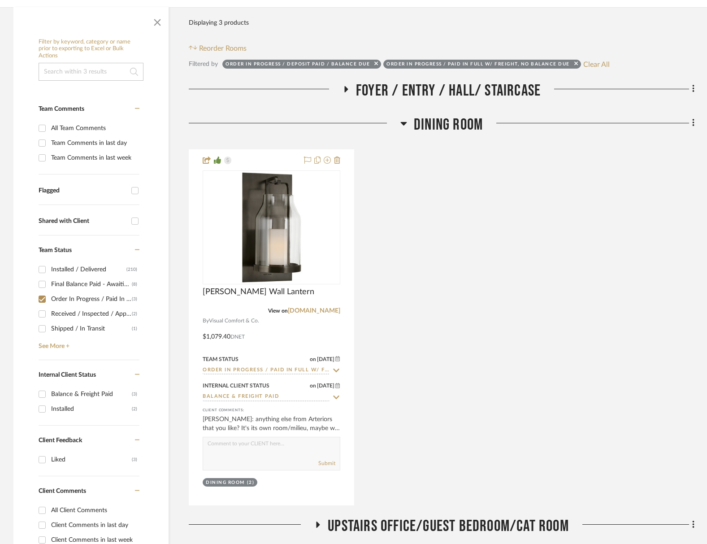
click at [455, 91] on span "Foyer / Entry / Hall/ Staircase" at bounding box center [448, 90] width 185 height 19
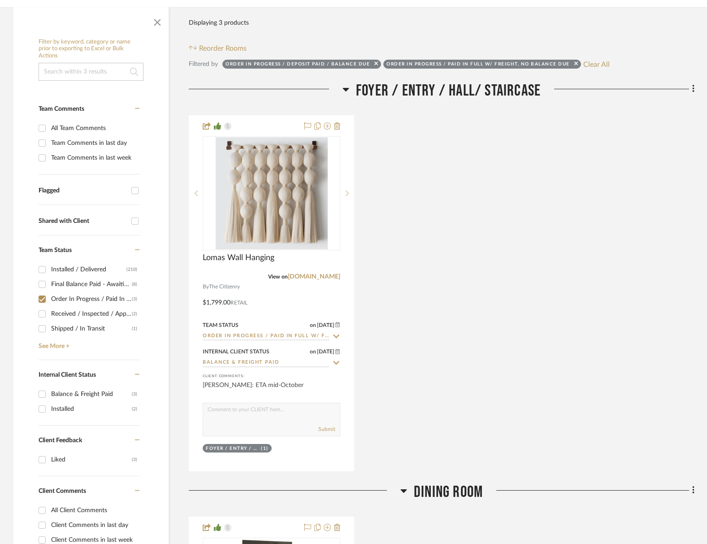
click at [456, 91] on span "Foyer / Entry / Hall/ Staircase" at bounding box center [448, 90] width 185 height 19
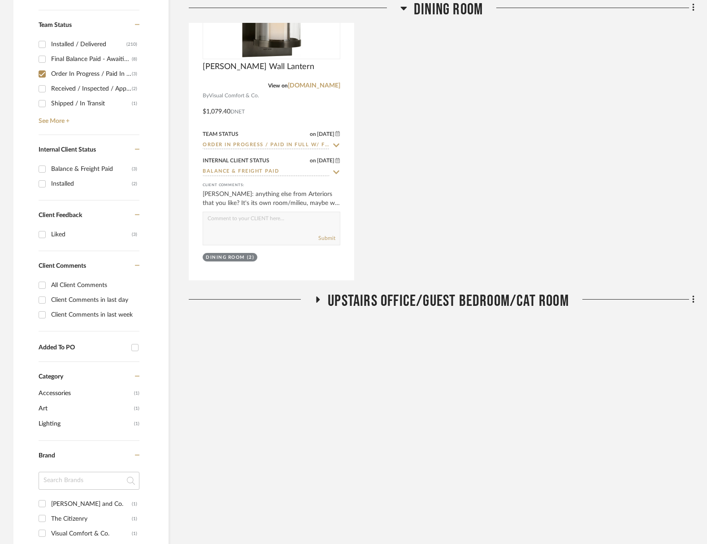
scroll to position [418, 0]
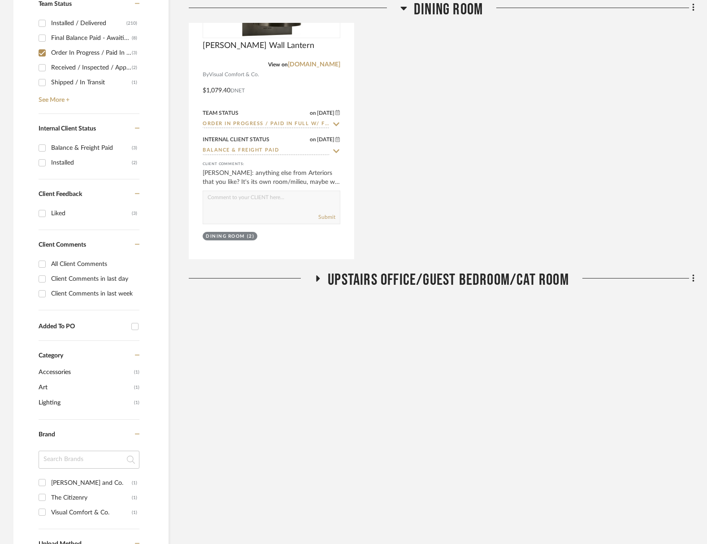
click at [430, 270] on span "Upstairs Office/Guest Bedroom/Cat Room" at bounding box center [448, 279] width 241 height 19
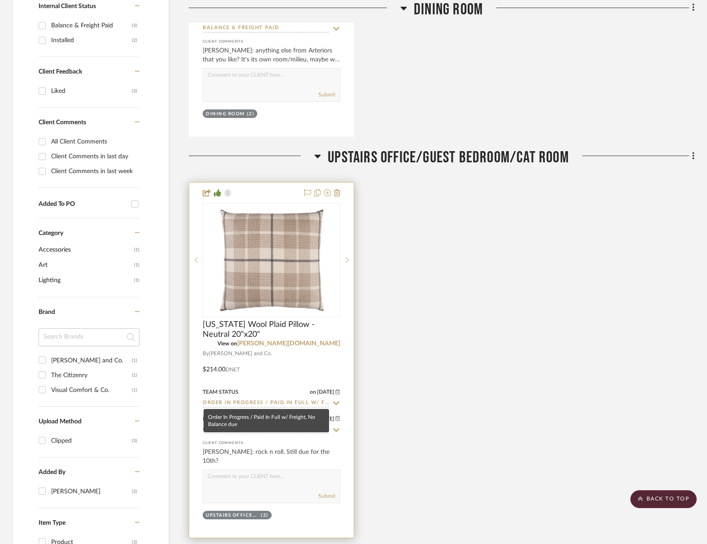
scroll to position [542, 0]
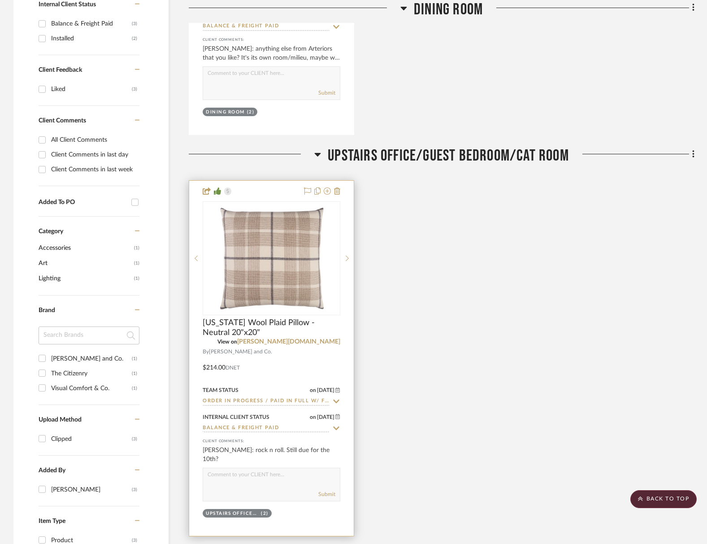
click at [241, 401] on input "Order In Progress / Paid In Full w/ Freight, No Balance due" at bounding box center [266, 401] width 127 height 9
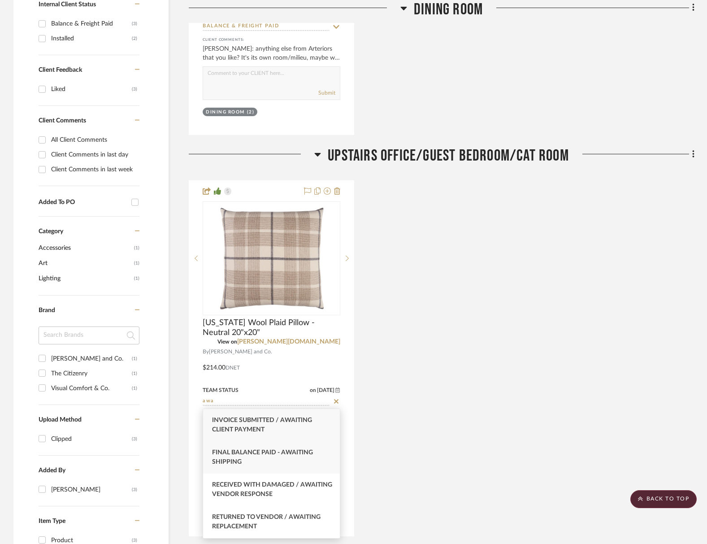
type input "awa"
click at [260, 458] on div "Final Balance Paid - Awaiting Shipping" at bounding box center [271, 457] width 137 height 32
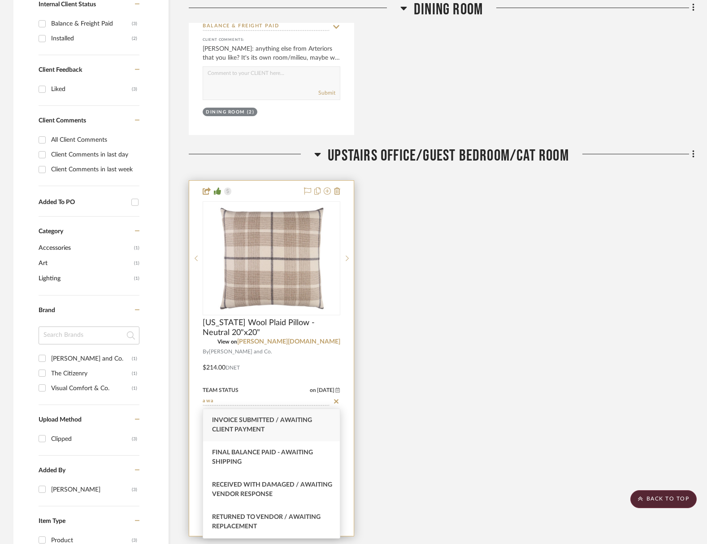
type input "[DATE]"
type input "Final Balance Paid - Awaiting Shipping"
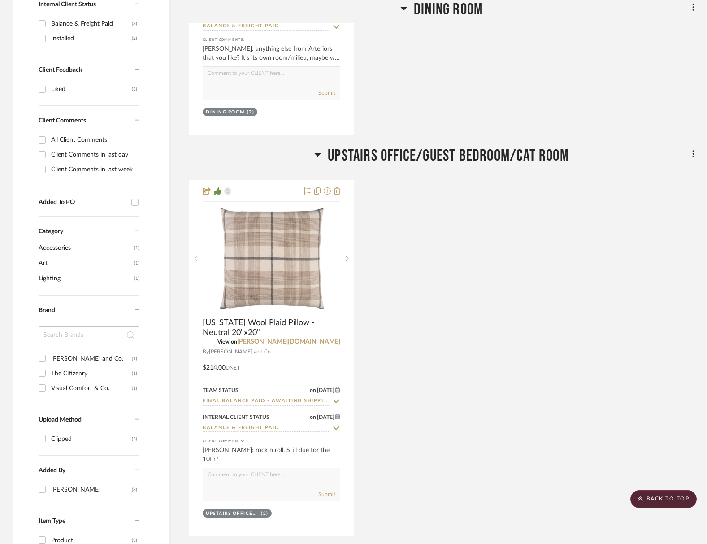
click at [406, 442] on div "[US_STATE] Wool Plaid Pillow - Neutral 20"x20" View on [PERSON_NAME][DOMAIN_NAM…" at bounding box center [441, 358] width 505 height 356
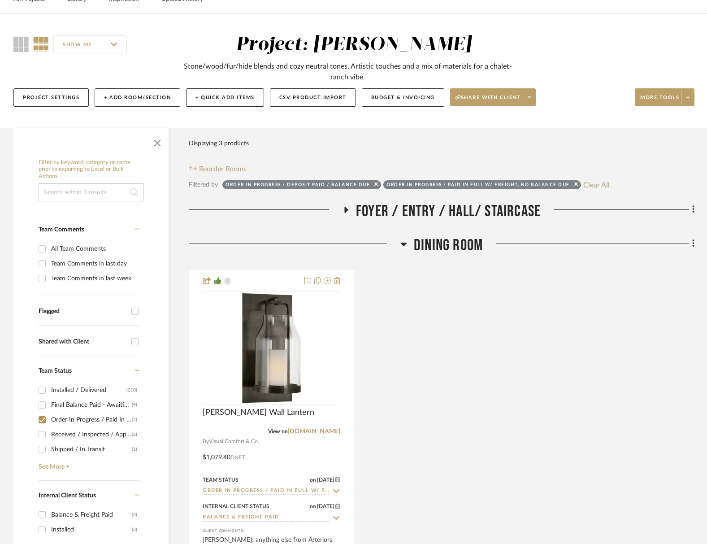
scroll to position [59, 0]
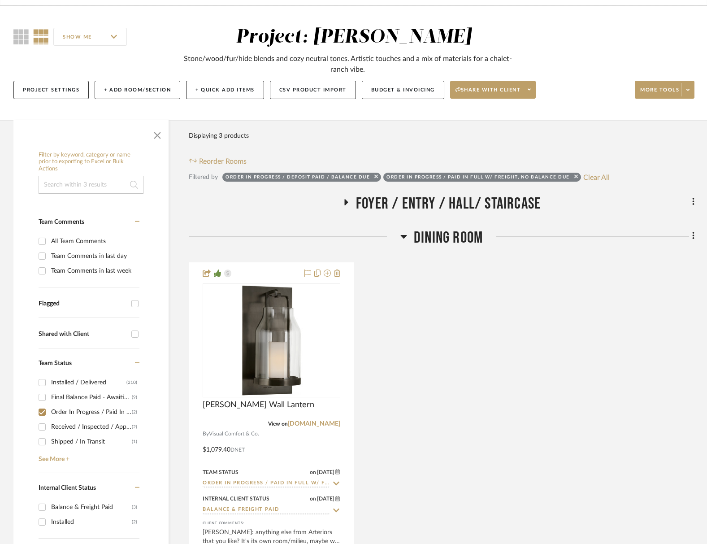
click at [42, 412] on input "Order In Progress / Paid In Full w/ Freight, No Balance due (2)" at bounding box center [42, 412] width 14 height 14
checkbox input "false"
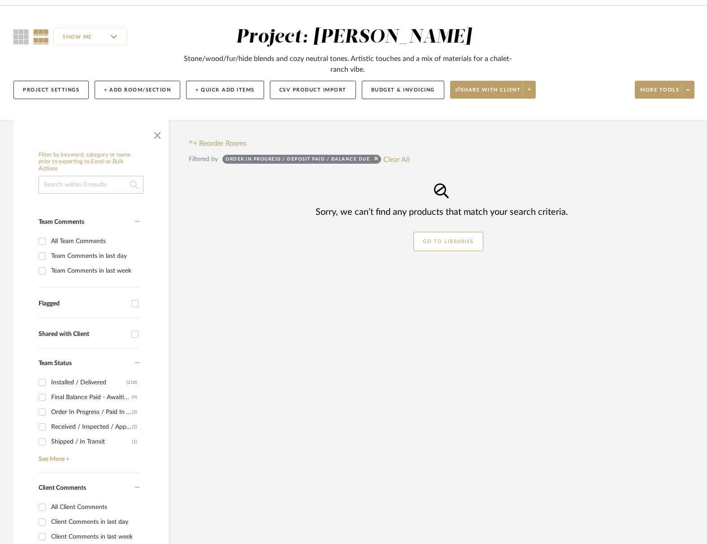
click at [42, 423] on input "Received / Inspected / Approved (2)" at bounding box center [42, 426] width 14 height 14
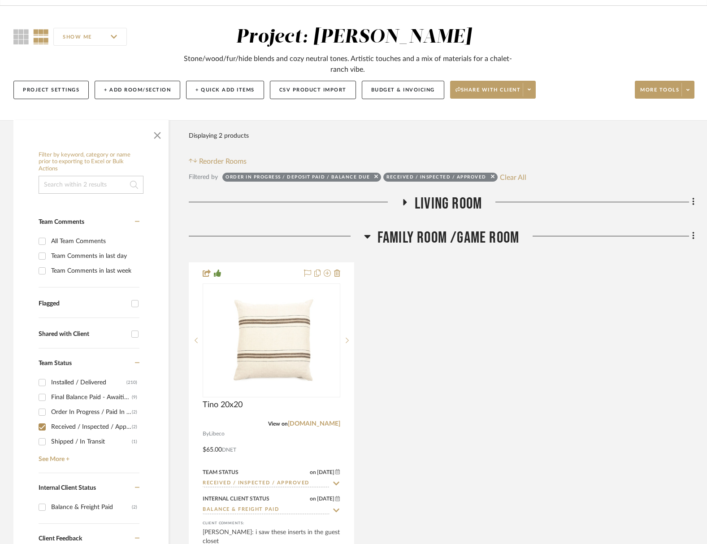
click at [455, 212] on span "Living Room" at bounding box center [448, 203] width 67 height 19
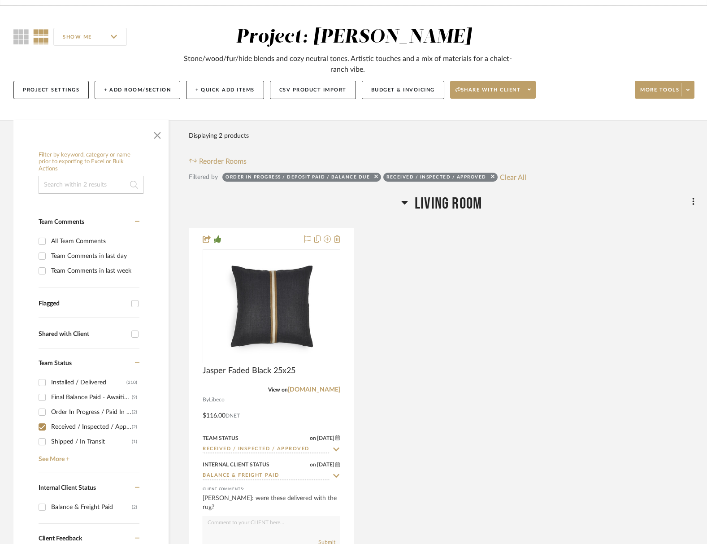
click at [454, 213] on div "Living Room" at bounding box center [441, 205] width 505 height 23
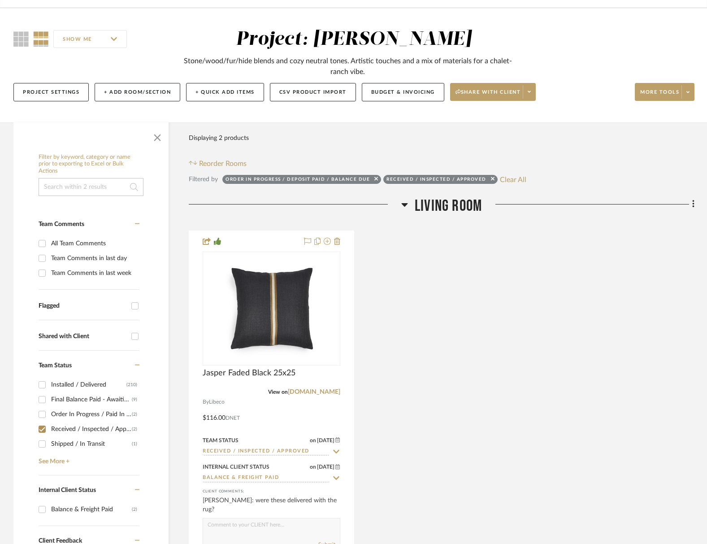
scroll to position [55, 0]
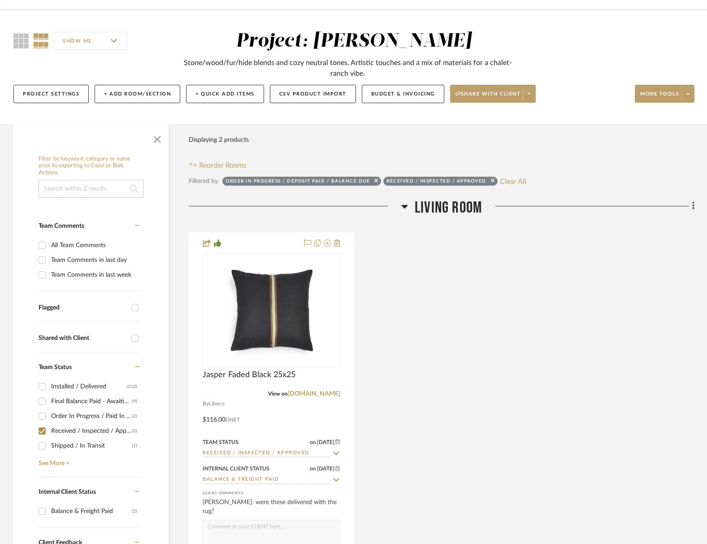
drag, startPoint x: 451, startPoint y: 214, endPoint x: 452, endPoint y: 220, distance: 5.5
click at [451, 214] on span "Living Room" at bounding box center [448, 207] width 67 height 19
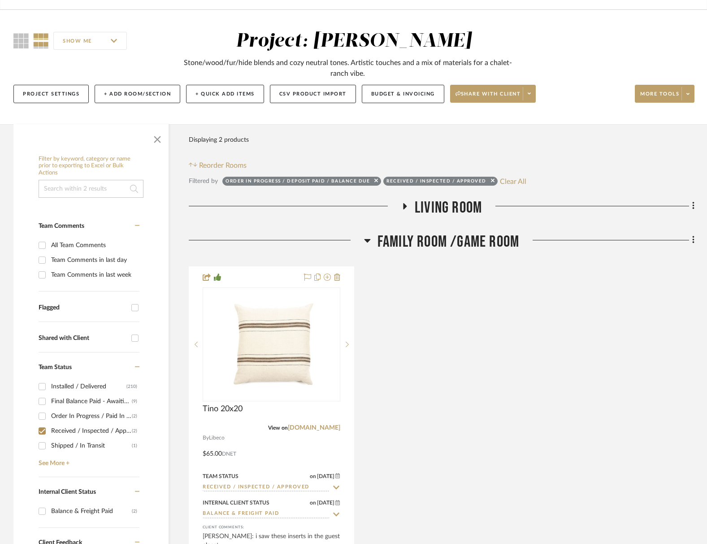
click at [458, 240] on span "Family Room /Game Room" at bounding box center [448, 241] width 142 height 19
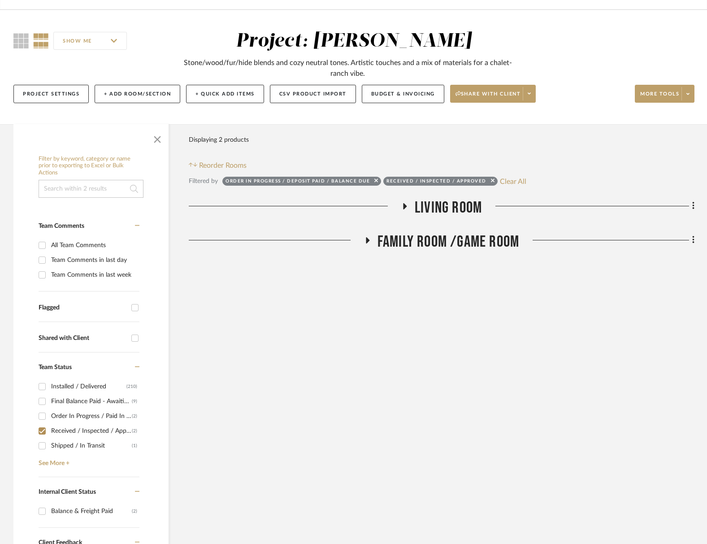
drag, startPoint x: 41, startPoint y: 431, endPoint x: 47, endPoint y: 441, distance: 10.8
click at [41, 431] on input "Received / Inspected / Approved (2)" at bounding box center [42, 430] width 14 height 14
checkbox input "false"
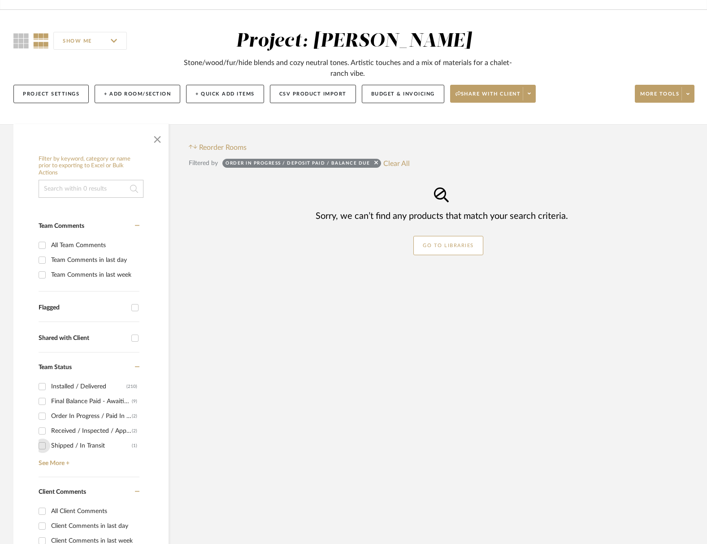
click at [47, 444] on input "Shipped / In Transit (1)" at bounding box center [42, 445] width 14 height 14
checkbox input "true"
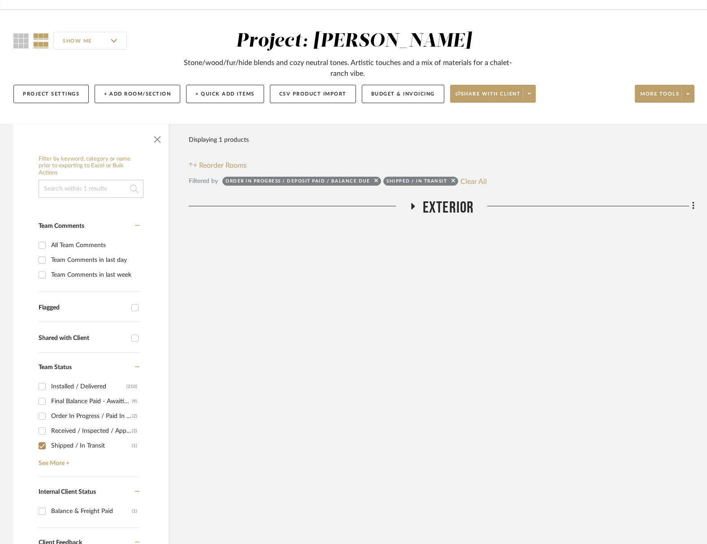
click at [450, 216] on span "Exterior" at bounding box center [449, 207] width 52 height 19
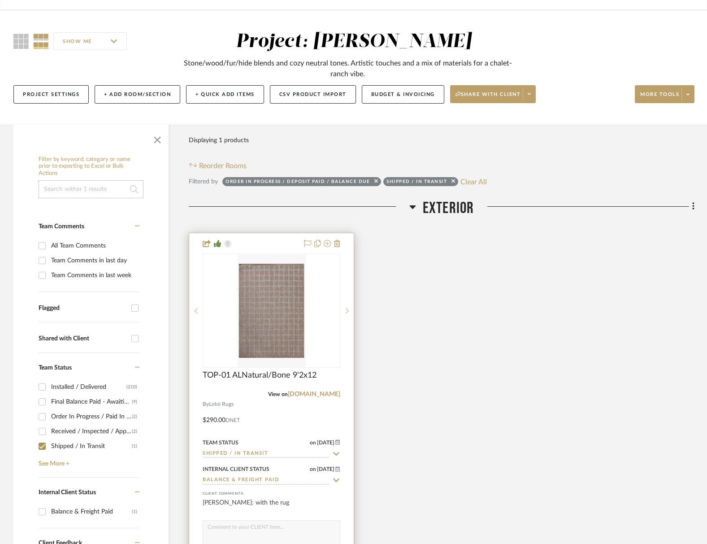
scroll to position [57, 0]
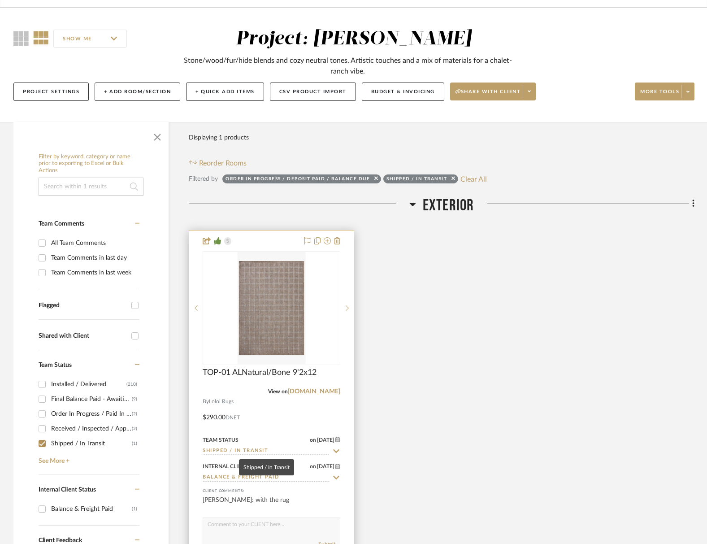
click at [263, 448] on input "Shipped / In Transit" at bounding box center [266, 451] width 127 height 9
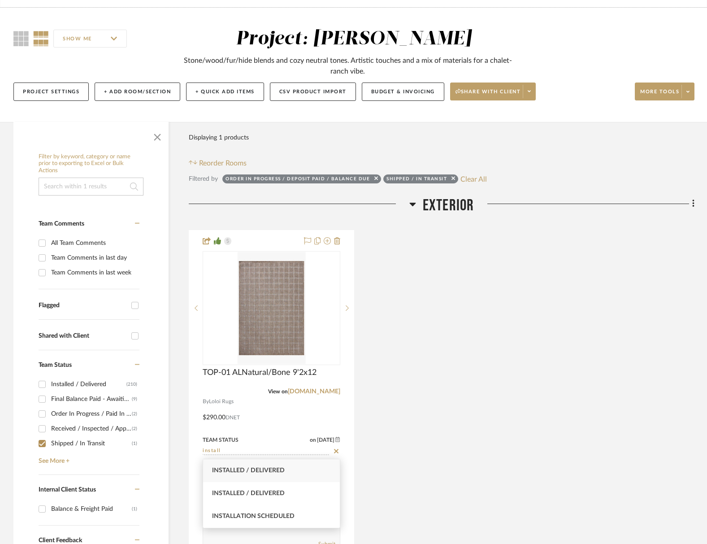
type input "install"
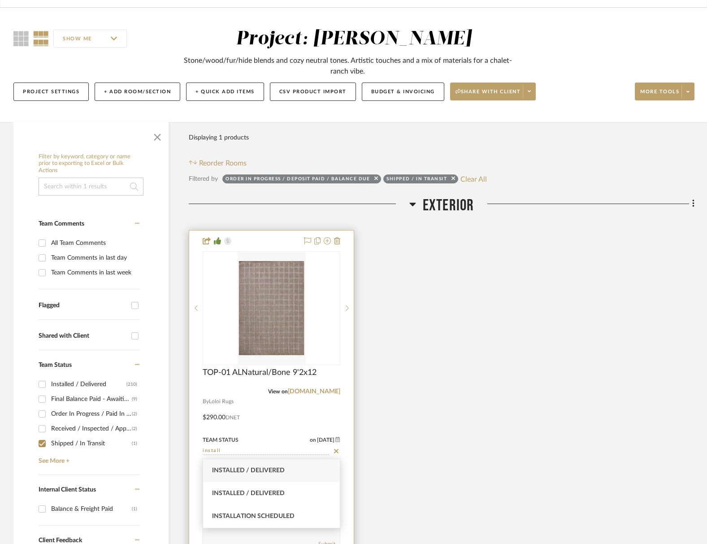
drag, startPoint x: 263, startPoint y: 472, endPoint x: 314, endPoint y: 461, distance: 52.3
click at [264, 471] on span "Installed / Delivered" at bounding box center [248, 470] width 73 height 6
type input "[DATE]"
type input "Installed / Delivered"
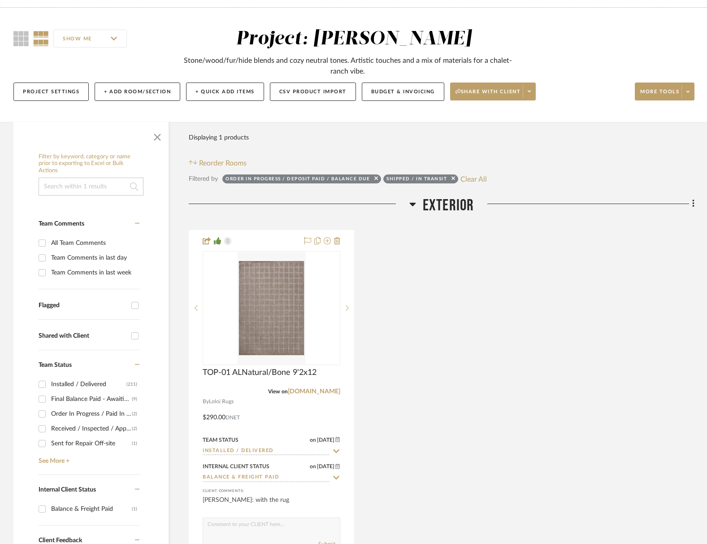
drag, startPoint x: 433, startPoint y: 447, endPoint x: 388, endPoint y: 448, distance: 44.8
click at [432, 447] on div "TOP-01 ALNatural/Bone 9'2x12 View on [DOMAIN_NAME] By Loloi Rugs 100% Polypropy…" at bounding box center [441, 408] width 505 height 356
click at [62, 445] on div "Sent for Repair Off-site" at bounding box center [91, 443] width 81 height 14
click at [49, 445] on input "Sent for Repair Off-site (1)" at bounding box center [42, 443] width 14 height 14
checkbox input "true"
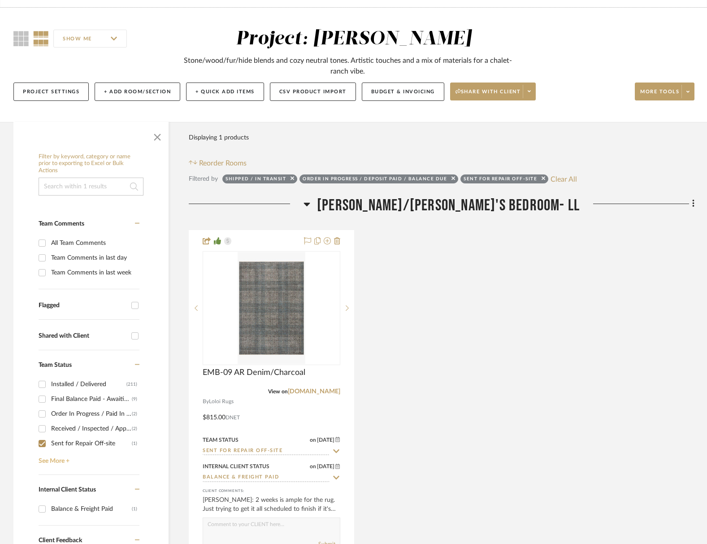
click at [67, 462] on link "See More +" at bounding box center [87, 457] width 103 height 14
click at [41, 471] on input "Shipped / In Transit (0)" at bounding box center [42, 473] width 14 height 14
checkbox input "false"
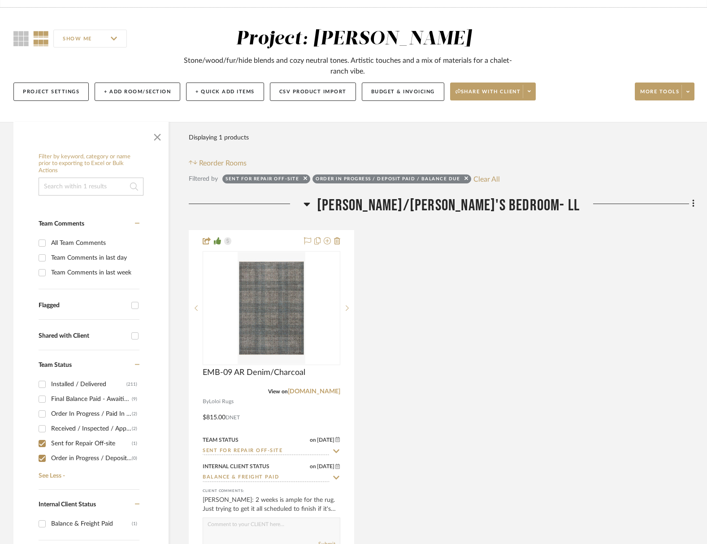
click at [41, 462] on input "Order in Progress / Deposit Paid / Balance due (0)" at bounding box center [42, 458] width 14 height 14
checkbox input "false"
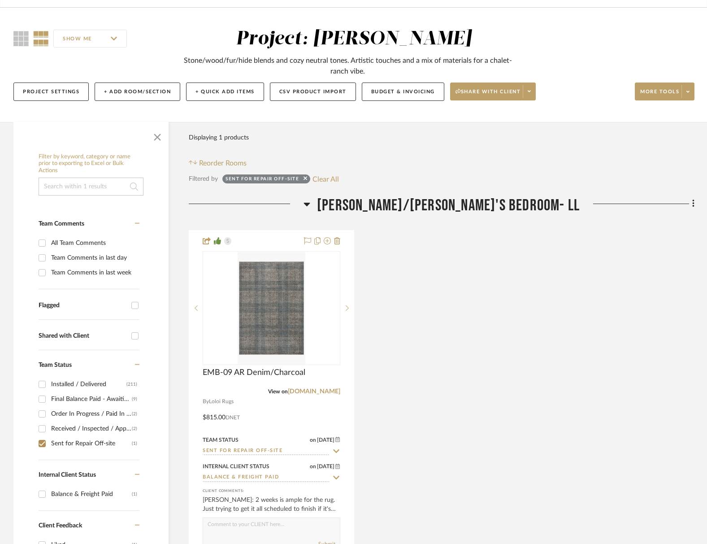
click at [39, 445] on input "Sent for Repair Off-site (1)" at bounding box center [42, 443] width 14 height 14
checkbox input "false"
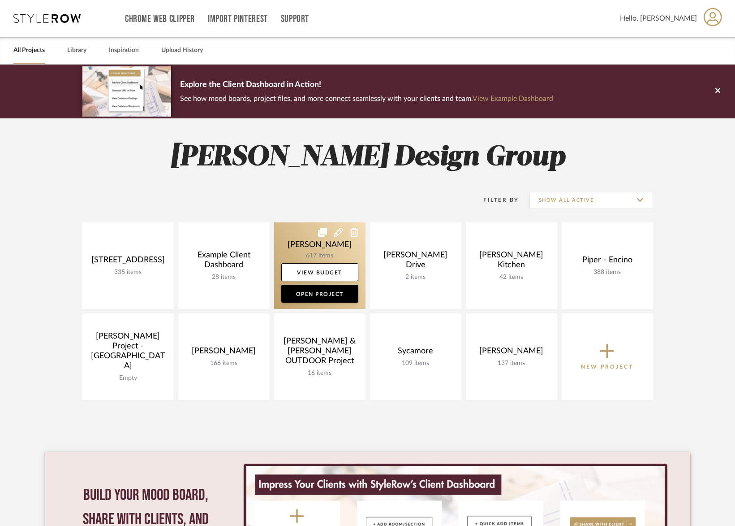
click at [300, 249] on link at bounding box center [319, 265] width 91 height 86
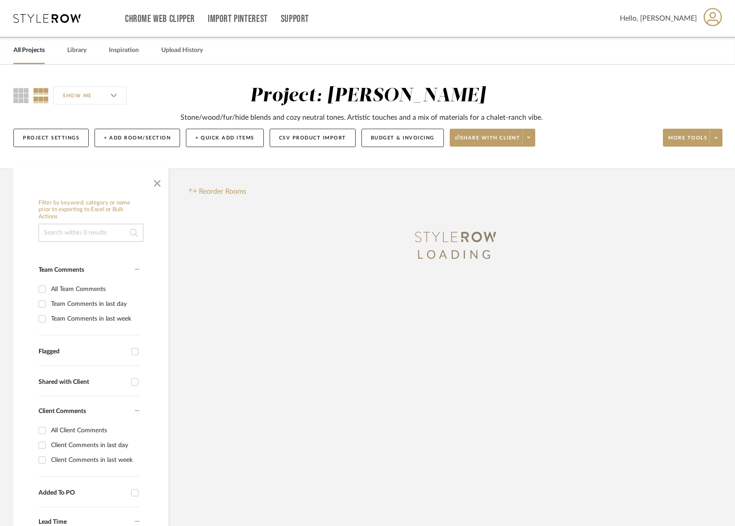
scroll to position [170, 0]
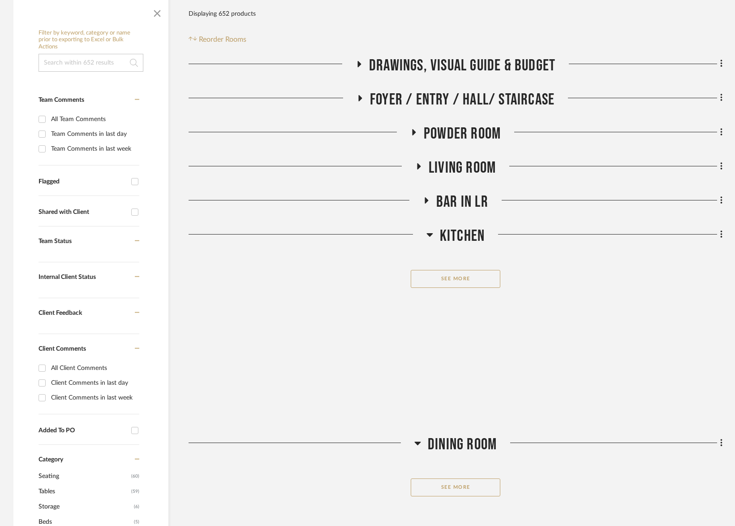
click at [136, 238] on icon at bounding box center [137, 241] width 5 height 6
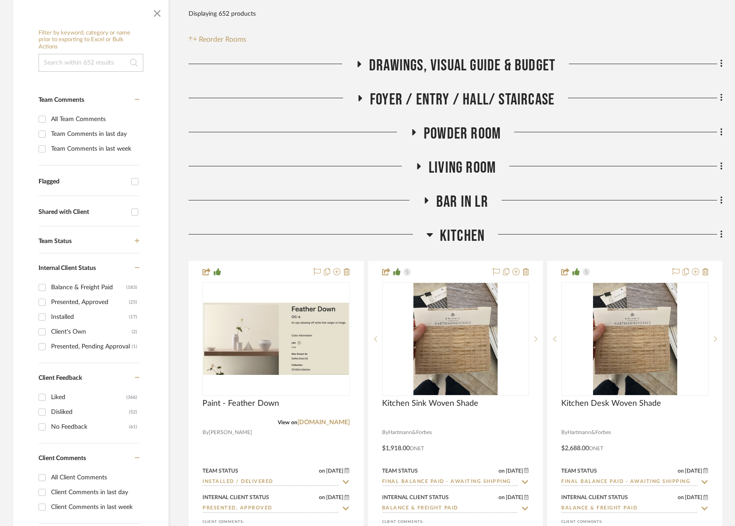
click at [136, 238] on icon at bounding box center [137, 241] width 5 height 6
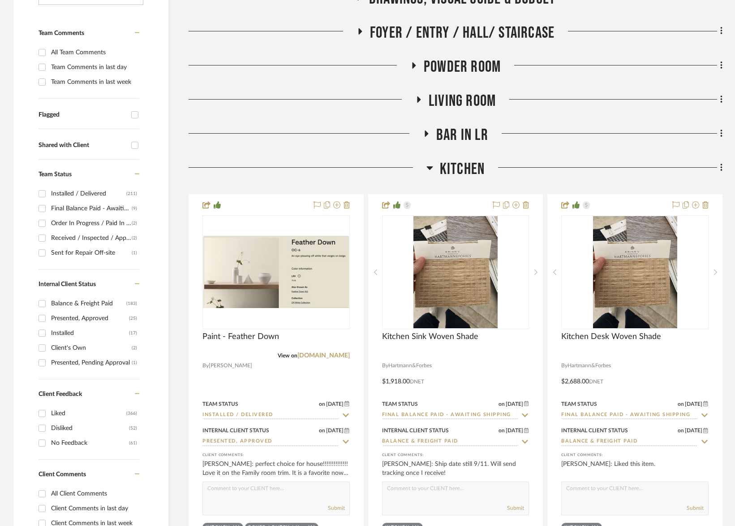
scroll to position [266, 0]
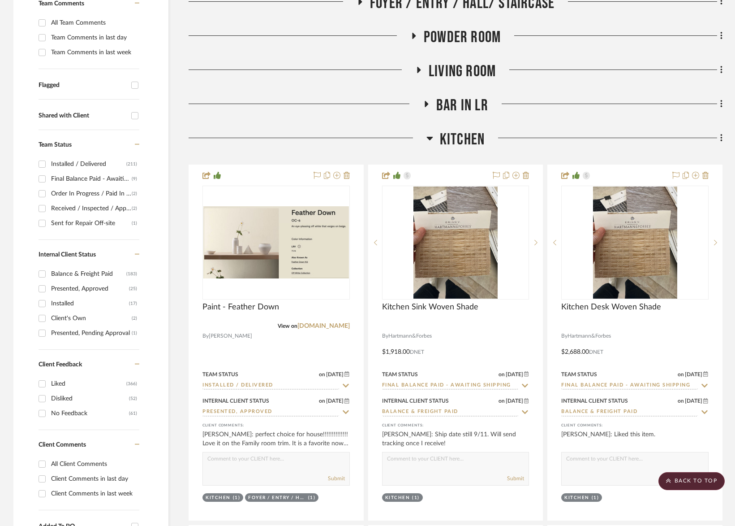
click at [86, 180] on div "Final Balance Paid - Awaiting Shipping" at bounding box center [91, 179] width 81 height 14
click at [49, 180] on input "Final Balance Paid - Awaiting Shipping (9)" at bounding box center [42, 179] width 14 height 14
checkbox input "true"
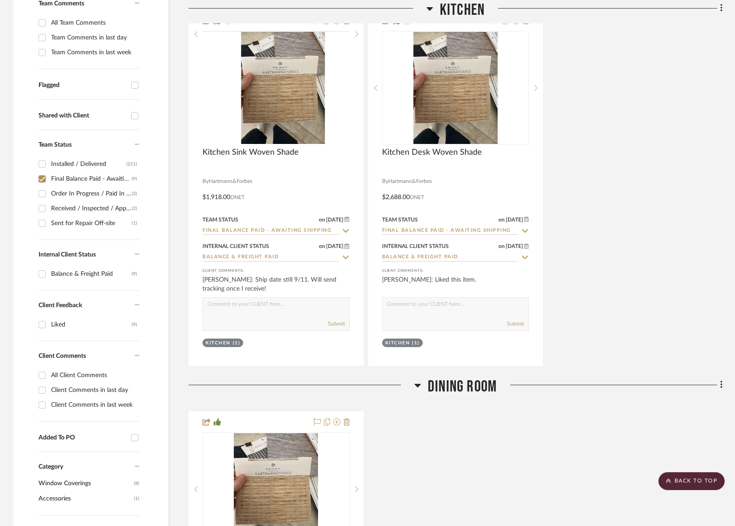
scroll to position [0, 0]
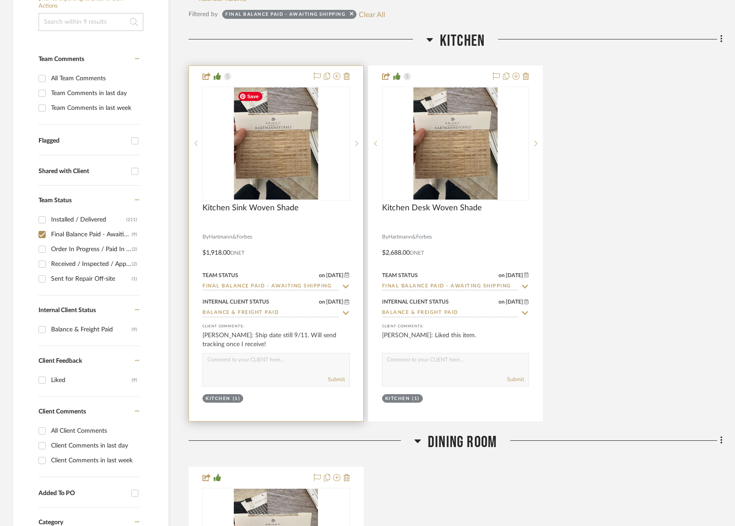
scroll to position [228, 0]
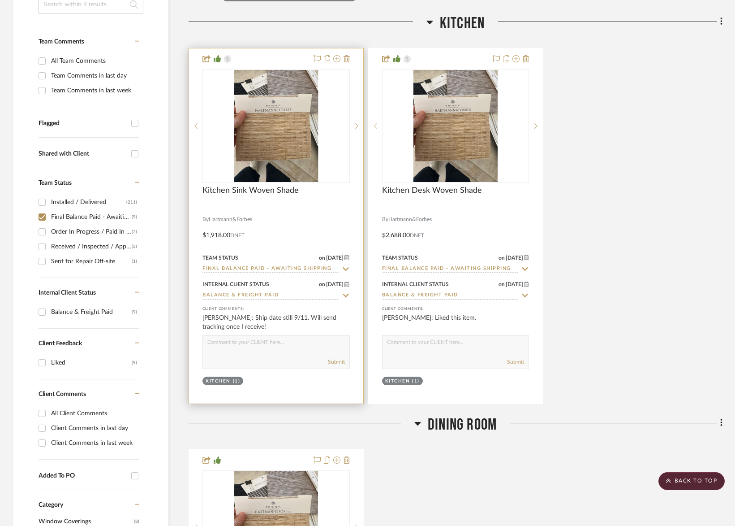
click at [269, 341] on textarea at bounding box center [276, 344] width 147 height 17
click at [264, 348] on textarea "They were packing them up on Friday afternoon - I haven't received tracking yet." at bounding box center [276, 344] width 147 height 17
click at [263, 348] on textarea "They were packing them up on Friday afternoon - I haven't received tracking yet." at bounding box center [276, 344] width 147 height 17
click at [294, 350] on textarea "They were packing them up on Friday afternoon - I haven't received tracking yet." at bounding box center [276, 344] width 147 height 17
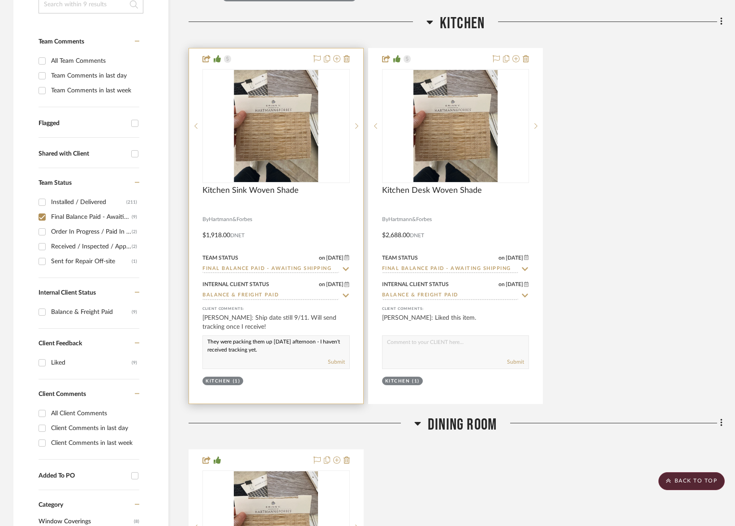
drag, startPoint x: 294, startPoint y: 350, endPoint x: 310, endPoint y: 351, distance: 16.2
click at [294, 350] on textarea "They were packing them up on Friday afternoon - I haven't received tracking yet." at bounding box center [276, 344] width 147 height 17
type textarea "They were packing them up on Friday afternoon - I haven't received tracking yet."
click at [340, 360] on button "Submit" at bounding box center [336, 362] width 17 height 8
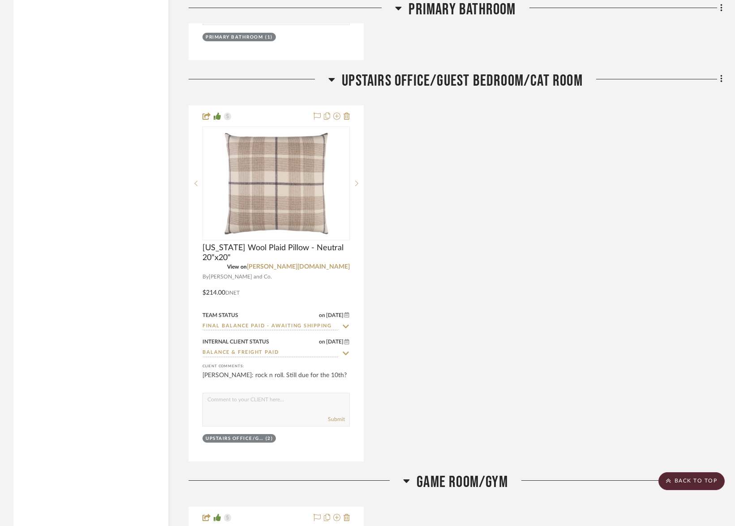
scroll to position [2244, 0]
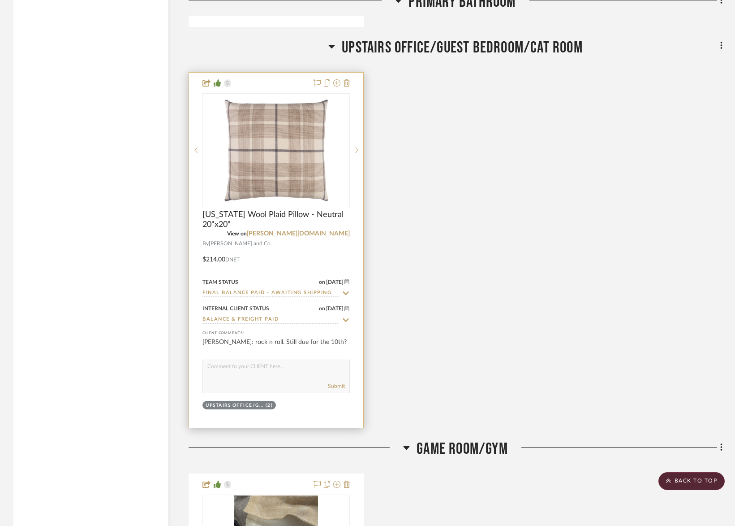
click at [233, 363] on textarea at bounding box center [276, 368] width 147 height 17
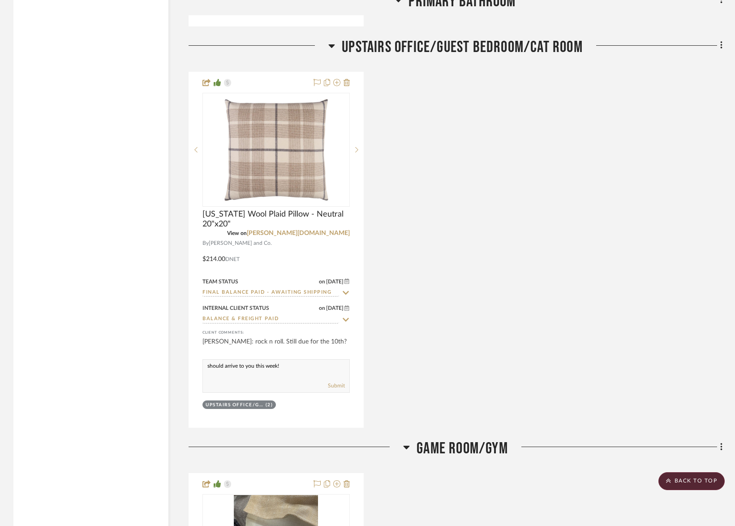
scroll to position [2220, 0]
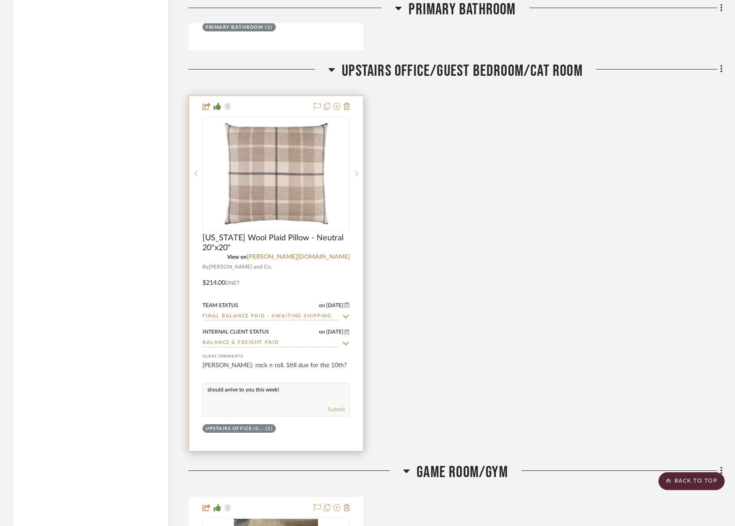
click at [291, 393] on textarea "should arrive to you this week!" at bounding box center [276, 391] width 147 height 17
click at [288, 392] on textarea "should arrive to you this week!" at bounding box center [276, 391] width 147 height 17
type textarea "Shipping out this week - I'll send tracking when I receive"
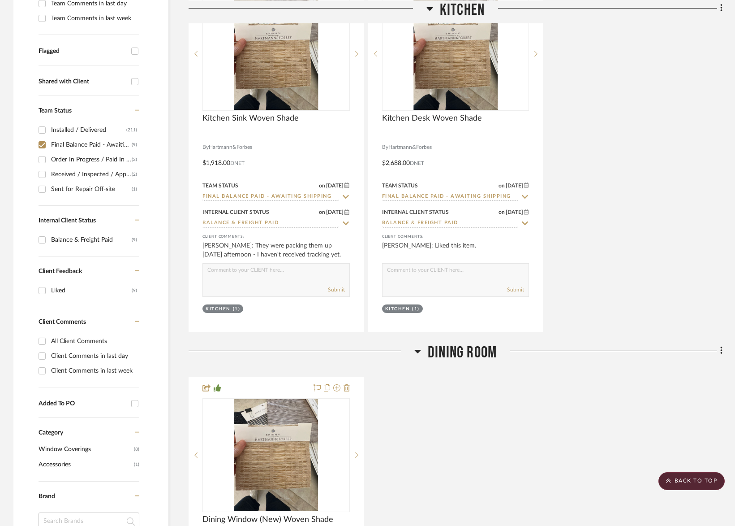
scroll to position [0, 0]
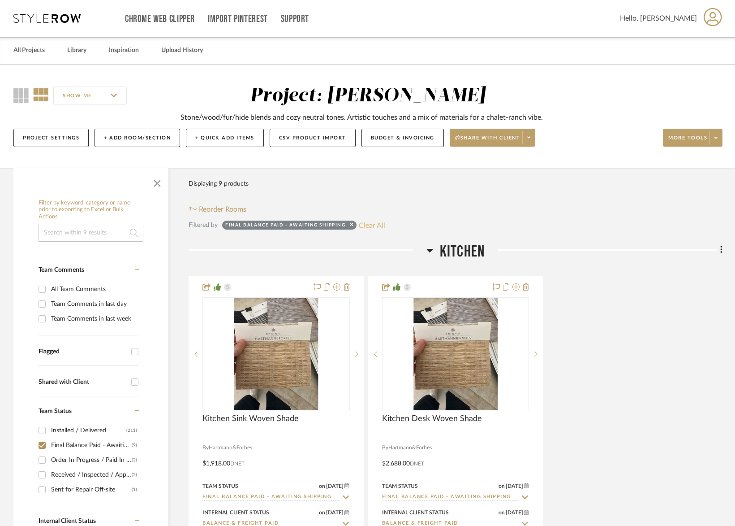
click at [384, 222] on button "Clear All" at bounding box center [372, 225] width 26 height 12
checkbox input "false"
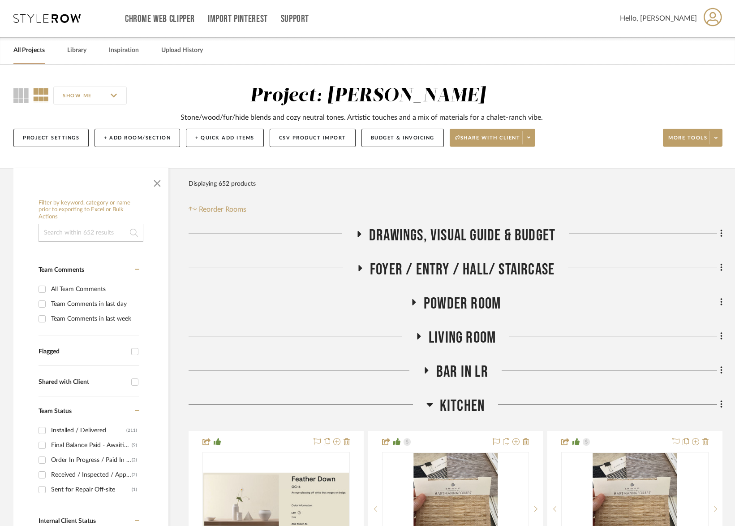
click at [471, 415] on div "Kitchen" at bounding box center [456, 407] width 534 height 23
